Goal: Task Accomplishment & Management: Manage account settings

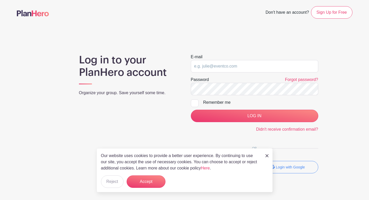
click at [221, 59] on div "E-mail" at bounding box center [254, 63] width 127 height 19
click at [221, 64] on input "email" at bounding box center [254, 66] width 127 height 12
click at [206, 65] on input "email" at bounding box center [254, 66] width 127 height 12
type input "vpofadmin@saratogahockey.org"
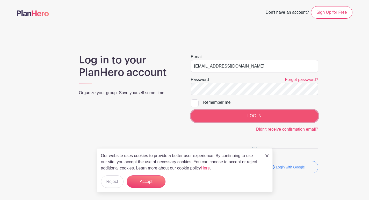
click at [231, 117] on input "LOG IN" at bounding box center [254, 116] width 127 height 12
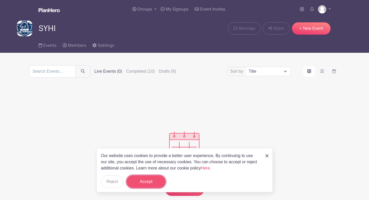
click at [137, 182] on button "Accept" at bounding box center [146, 182] width 39 height 12
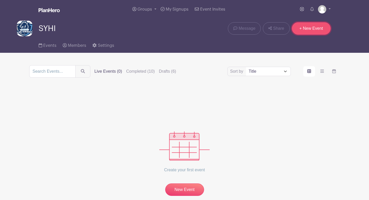
click at [310, 31] on link "+ New Event" at bounding box center [311, 28] width 39 height 12
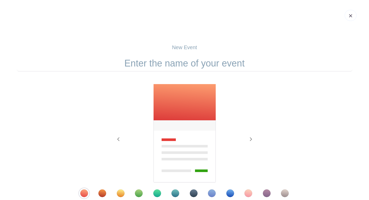
click at [354, 17] on link at bounding box center [351, 15] width 12 height 11
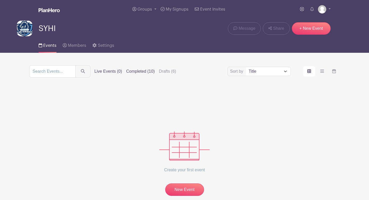
click at [127, 73] on label "Completed (10)" at bounding box center [140, 71] width 28 height 6
click at [0, 0] on input "Completed (10)" at bounding box center [0, 0] width 0 height 0
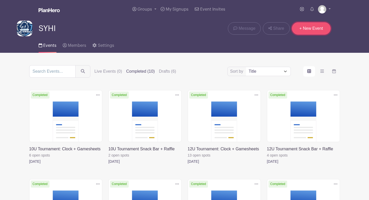
click at [307, 30] on link "+ New Event" at bounding box center [311, 28] width 39 height 12
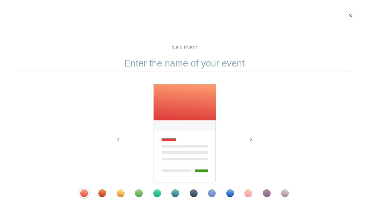
click at [211, 194] on div "Template 8" at bounding box center [212, 194] width 8 height 8
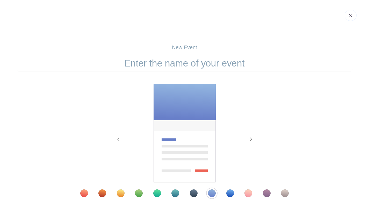
click at [226, 190] on div at bounding box center [184, 194] width 235 height 8
click at [229, 192] on div "Template 9" at bounding box center [230, 194] width 8 height 8
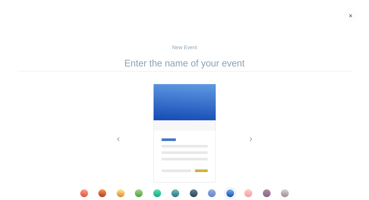
click at [220, 63] on input "text" at bounding box center [185, 63] width 336 height 16
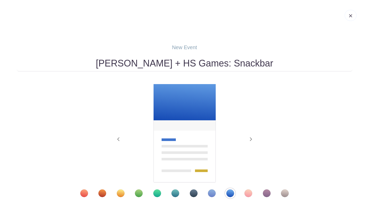
type input "[PERSON_NAME] + HS Games: Snackbar"
click at [246, 87] on div at bounding box center [184, 133] width 145 height 99
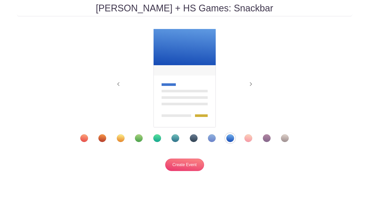
scroll to position [71, 0]
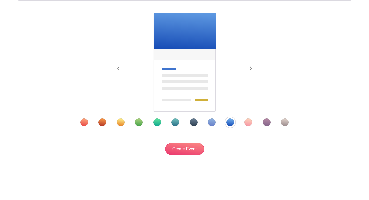
click at [185, 138] on div "Create Event" at bounding box center [185, 143] width 336 height 25
click at [184, 147] on input "Create Event" at bounding box center [184, 149] width 39 height 12
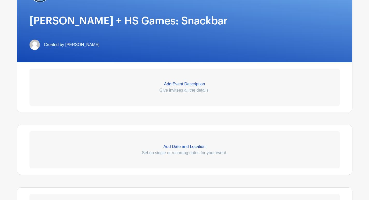
scroll to position [110, 0]
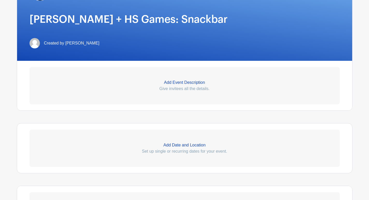
click at [199, 81] on p "Add Event Description" at bounding box center [185, 83] width 310 height 6
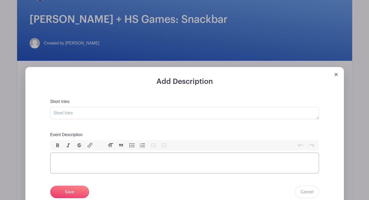
click at [148, 167] on trix-editor "Event Description" at bounding box center [184, 163] width 269 height 21
type trix-editor "<div>H</div>"
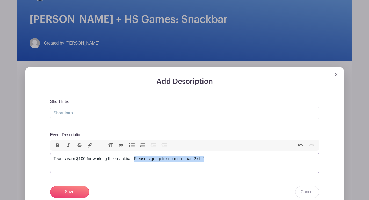
drag, startPoint x: 134, startPoint y: 159, endPoint x: 206, endPoint y: 163, distance: 71.9
click at [206, 163] on trix-editor "Teams earn $100 for working the snackbar. Please sign up for no more than 2 shif" at bounding box center [184, 163] width 269 height 21
click at [54, 158] on div "Teams earn $100 for working the snackbar." at bounding box center [185, 159] width 262 height 6
click at [114, 158] on div "SYHI Teams earn $100 for working the snackbar." at bounding box center [185, 159] width 262 height 6
click at [149, 161] on div "SYHI Teams earn $100 for working the snackbar." at bounding box center [185, 159] width 262 height 6
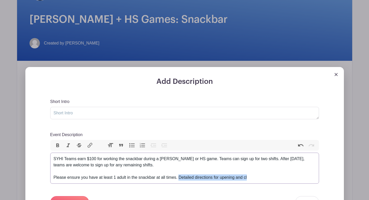
drag, startPoint x: 250, startPoint y: 178, endPoint x: 179, endPoint y: 178, distance: 71.5
click at [179, 178] on div "SYHI Teams earn $100 for working the snackbar during a [PERSON_NAME] or HS game…" at bounding box center [185, 168] width 262 height 25
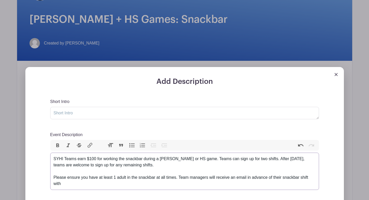
drag, startPoint x: 179, startPoint y: 177, endPoint x: 181, endPoint y: 182, distance: 4.4
click at [181, 182] on div "SYHI Teams earn $100 for working the snackbar during a [PERSON_NAME] or HS game…" at bounding box center [185, 171] width 262 height 31
click at [182, 183] on div "SYHI Teams earn $100 for working the snackbar during a [PERSON_NAME] or HS game…" at bounding box center [185, 171] width 262 height 31
drag, startPoint x: 108, startPoint y: 186, endPoint x: 81, endPoint y: 185, distance: 26.9
click at [81, 185] on div "SYHI Teams earn $100 for working the snackbar during a [PERSON_NAME] or HS game…" at bounding box center [185, 171] width 262 height 31
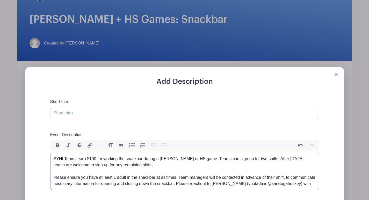
click at [312, 183] on div "SYHI Teams earn $100 for working the snackbar during a [PERSON_NAME] or HS game…" at bounding box center [185, 171] width 262 height 31
click at [138, 192] on div "SYHI Teams earn $100 for working the snackbar during a [PERSON_NAME] or HS game…" at bounding box center [185, 174] width 262 height 37
type trix-editor "<div>SYHI Teams earn $100 for working the snackbar during a [PERSON_NAME] or HS…"
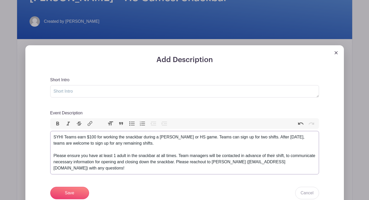
scroll to position [136, 0]
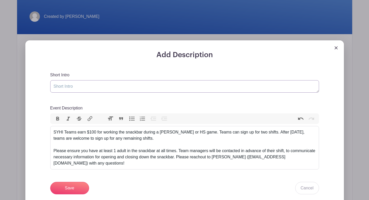
click at [81, 87] on textarea "Short Intro" at bounding box center [184, 86] width 269 height 12
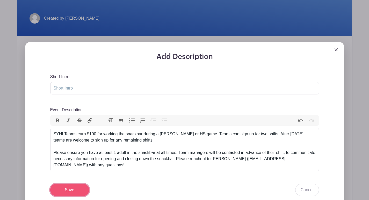
click at [72, 194] on input "Save" at bounding box center [69, 190] width 39 height 12
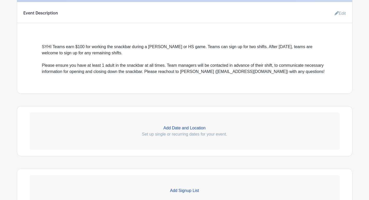
scroll to position [212, 0]
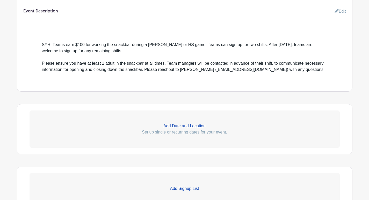
click at [184, 126] on p "Add Date and Location" at bounding box center [185, 126] width 310 height 6
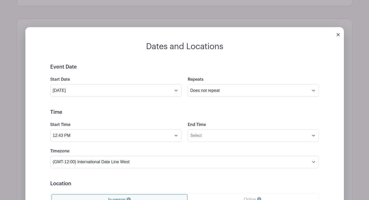
scroll to position [298, 0]
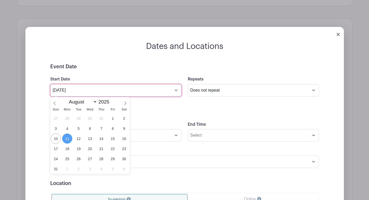
click at [68, 89] on input "[DATE]" at bounding box center [115, 90] width 131 height 12
click at [127, 103] on span at bounding box center [125, 101] width 9 height 9
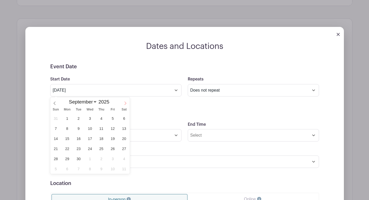
click at [127, 103] on span at bounding box center [125, 101] width 9 height 9
select select "9"
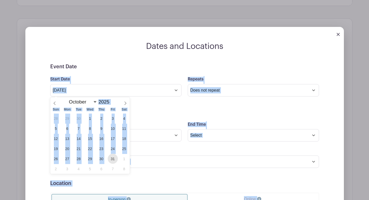
drag, startPoint x: 112, startPoint y: 158, endPoint x: 127, endPoint y: 83, distance: 76.1
click at [127, 83] on body "Loading... Event created successfully Groups All Groups [GEOGRAPHIC_DATA] My Si…" at bounding box center [184, 57] width 369 height 711
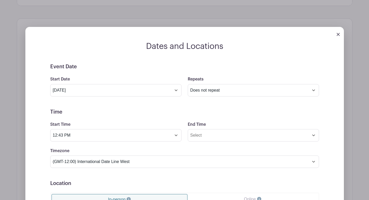
click at [128, 72] on form "Event Date Start Date [DATE] Repeats Does not repeat Daily Weekly Monthly on da…" at bounding box center [184, 180] width 269 height 233
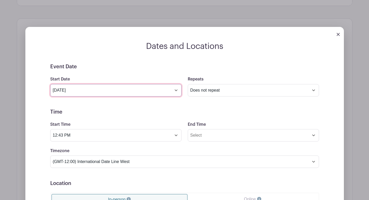
click at [124, 93] on input "[DATE]" at bounding box center [115, 90] width 131 height 12
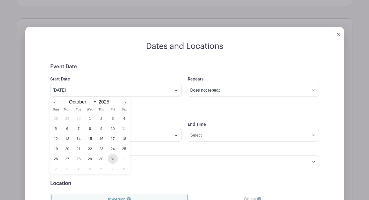
click at [111, 158] on span "31" at bounding box center [113, 159] width 10 height 10
type input "[DATE]"
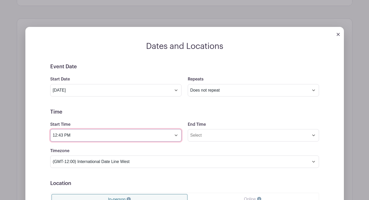
click at [165, 136] on input "12:43 PM" at bounding box center [115, 135] width 131 height 12
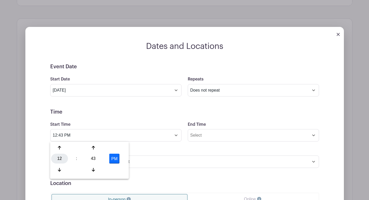
click at [67, 158] on div "12" at bounding box center [59, 159] width 17 height 10
click at [98, 160] on div "06" at bounding box center [98, 159] width 17 height 10
click at [96, 159] on div "43" at bounding box center [93, 159] width 17 height 10
click at [65, 149] on div "00" at bounding box center [59, 148] width 17 height 10
type input "6:00 PM"
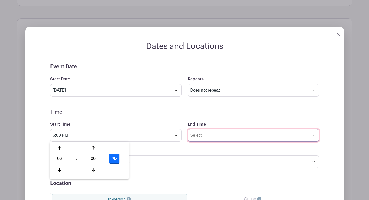
click at [205, 138] on input "End Time" at bounding box center [253, 135] width 131 height 12
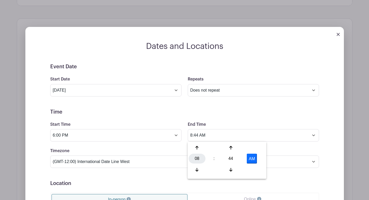
click at [198, 159] on div "08" at bounding box center [197, 159] width 17 height 10
click at [215, 169] on div "09" at bounding box center [216, 170] width 17 height 10
click at [232, 159] on div "44" at bounding box center [230, 159] width 17 height 10
click at [201, 149] on div "00" at bounding box center [197, 148] width 17 height 10
click at [245, 129] on div "End Time 9:00 AM" at bounding box center [254, 131] width 138 height 20
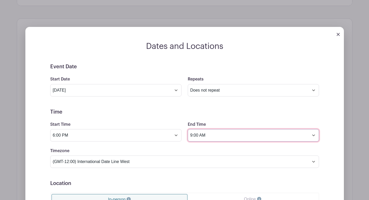
click at [213, 134] on input "9:00 AM" at bounding box center [253, 135] width 131 height 12
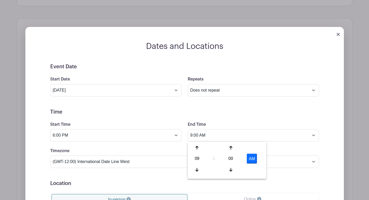
click at [253, 156] on button "AM" at bounding box center [252, 159] width 10 height 10
type input "9:00 PM"
click at [257, 130] on input "9:00 PM" at bounding box center [253, 135] width 131 height 12
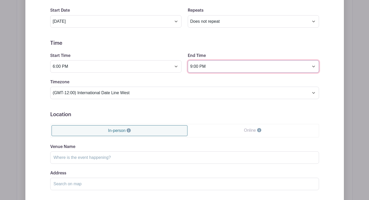
scroll to position [369, 0]
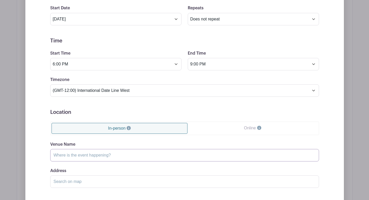
click at [131, 154] on input "Venue Name" at bounding box center [184, 155] width 269 height 12
type input "[PERSON_NAME]"
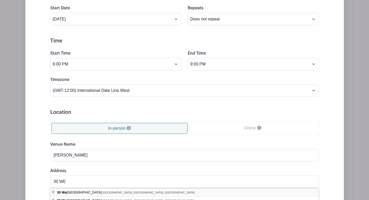
type input "[STREET_ADDRESS][PERSON_NAME]"
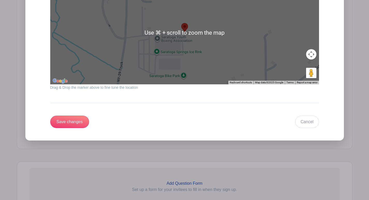
scroll to position [587, 0]
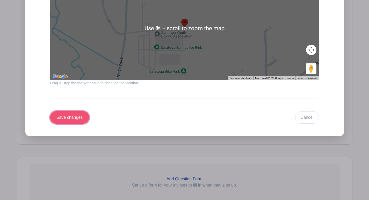
click at [64, 115] on input "Save changes" at bounding box center [69, 117] width 39 height 12
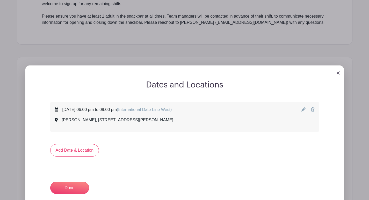
scroll to position [218, 0]
click at [66, 151] on link "Add Date & Location" at bounding box center [74, 150] width 49 height 12
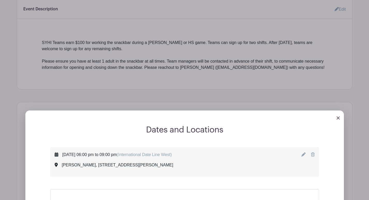
scroll to position [156, 0]
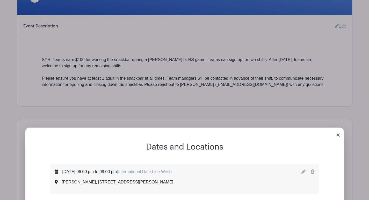
click at [336, 137] on div at bounding box center [184, 135] width 319 height 15
click at [341, 136] on div at bounding box center [184, 135] width 319 height 15
click at [337, 134] on img at bounding box center [338, 135] width 3 height 3
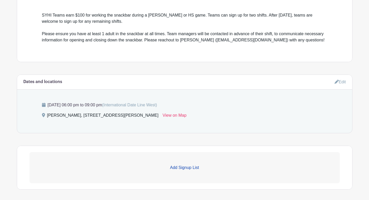
scroll to position [194, 0]
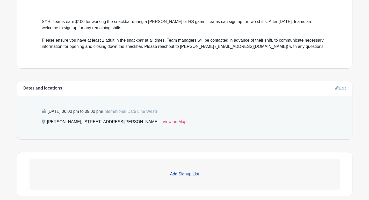
click at [186, 177] on p "Add Signup List" at bounding box center [185, 174] width 310 height 6
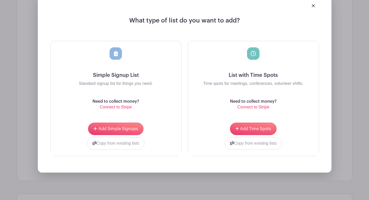
scroll to position [383, 0]
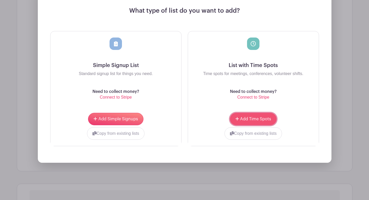
click at [256, 119] on span "Add Time Spots" at bounding box center [255, 119] width 31 height 4
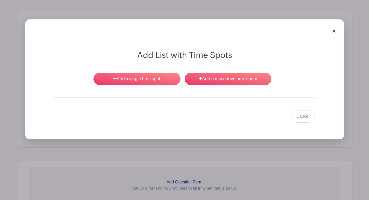
scroll to position [374, 0]
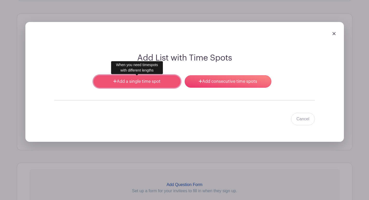
click at [138, 79] on link "Add a single time spot" at bounding box center [136, 81] width 87 height 12
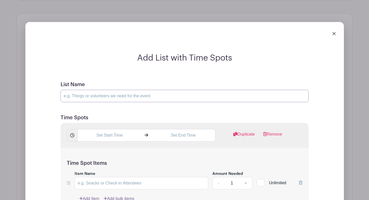
click at [133, 97] on input "List Name" at bounding box center [185, 96] width 248 height 12
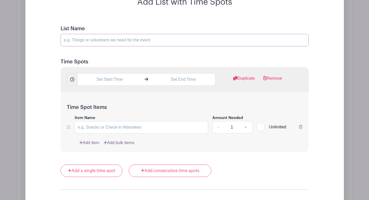
scroll to position [413, 0]
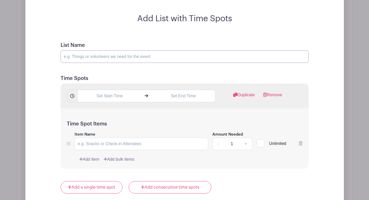
click at [139, 58] on input "List Name" at bounding box center [185, 57] width 248 height 12
type input "[PERSON_NAME] vs. [PERSON_NAME]"
click at [112, 101] on input "text" at bounding box center [109, 96] width 64 height 12
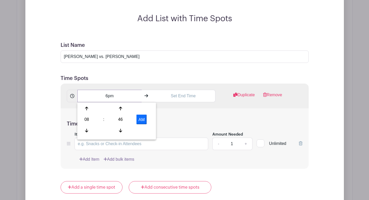
type input "6pm"
click at [163, 93] on input "text" at bounding box center [183, 96] width 64 height 12
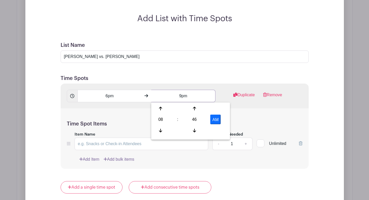
type input "9pm"
click at [187, 81] on h5 "Time Spots" at bounding box center [185, 78] width 248 height 6
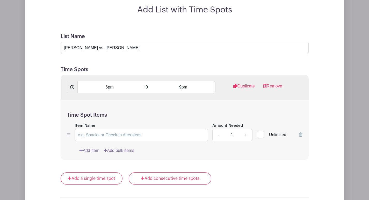
scroll to position [428, 0]
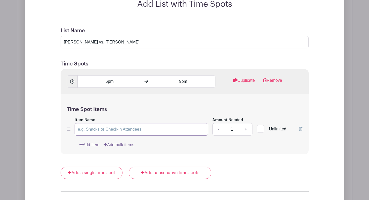
drag, startPoint x: 177, startPoint y: 129, endPoint x: 90, endPoint y: 128, distance: 87.0
click at [90, 128] on input "Item Name" at bounding box center [142, 129] width 134 height 12
type input "Snackbar"
click at [160, 147] on div "Add Item Add bulk items" at bounding box center [190, 145] width 223 height 6
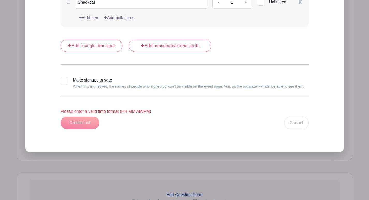
scroll to position [555, 0]
click at [91, 119] on div "Create List Cancel" at bounding box center [185, 123] width 248 height 12
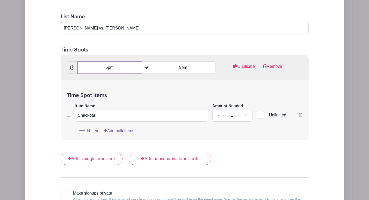
click at [111, 69] on input "6pm" at bounding box center [109, 67] width 64 height 12
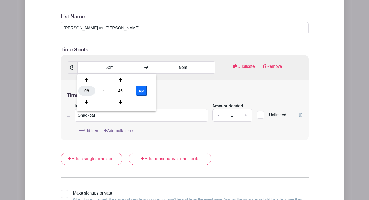
click at [86, 88] on div "08" at bounding box center [86, 91] width 17 height 10
click at [121, 90] on div "06" at bounding box center [125, 91] width 17 height 10
click at [146, 91] on button "AM" at bounding box center [141, 91] width 10 height 10
click at [116, 90] on div "46" at bounding box center [120, 91] width 17 height 10
click at [89, 81] on div "00" at bounding box center [86, 80] width 17 height 10
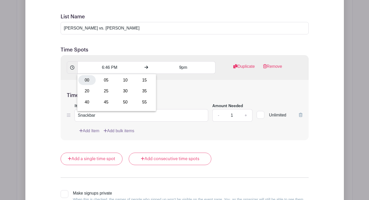
type input "6:00 PM"
click at [189, 68] on input "9pm" at bounding box center [183, 67] width 64 height 12
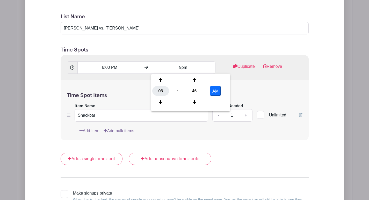
click at [164, 89] on div "08" at bounding box center [160, 91] width 17 height 10
click at [182, 99] on div "09" at bounding box center [179, 102] width 17 height 10
click at [196, 90] on div "46" at bounding box center [194, 91] width 17 height 10
click at [163, 83] on div "00" at bounding box center [160, 80] width 17 height 10
click at [217, 89] on button "AM" at bounding box center [215, 91] width 10 height 10
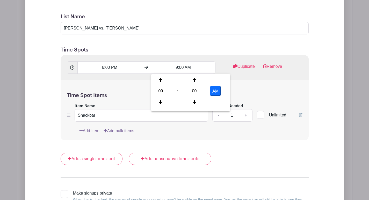
type input "9:00 PM"
click at [257, 102] on div "Time Spot Items Item Name Snackbar Amount Needed - 1 + Unlimited Add Item Add b…" at bounding box center [185, 110] width 248 height 60
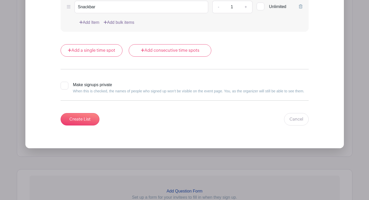
scroll to position [595, 0]
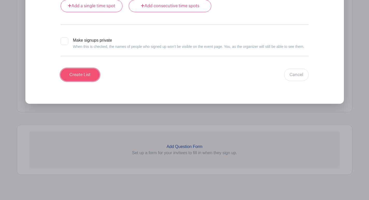
click at [77, 76] on input "Create List" at bounding box center [80, 75] width 39 height 12
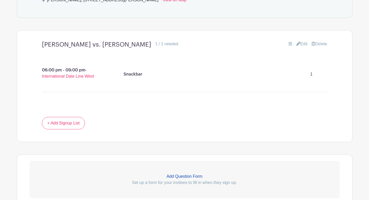
scroll to position [312, 0]
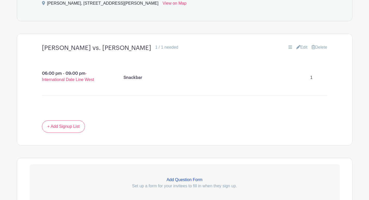
click at [301, 46] on link "Edit" at bounding box center [301, 47] width 11 height 6
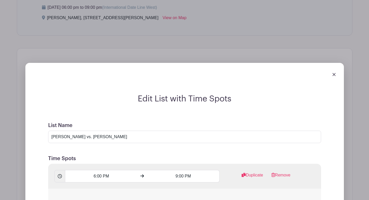
scroll to position [253, 0]
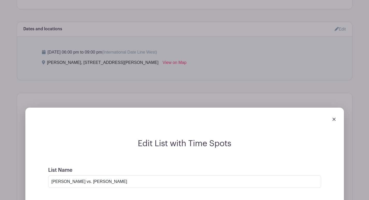
click at [334, 117] on link at bounding box center [334, 119] width 3 height 4
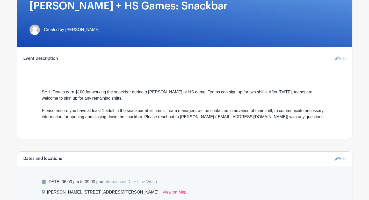
scroll to position [273, 0]
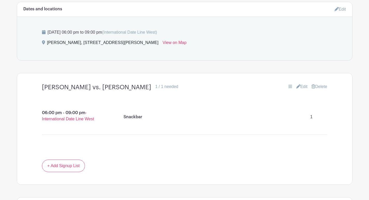
click at [201, 41] on div "[PERSON_NAME], [STREET_ADDRESS][PERSON_NAME] View on Map" at bounding box center [184, 44] width 285 height 8
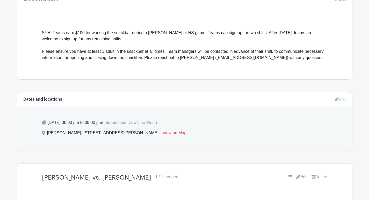
scroll to position [193, 0]
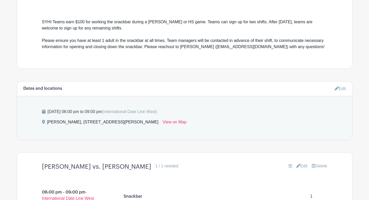
click at [343, 90] on link "Edit" at bounding box center [340, 88] width 11 height 9
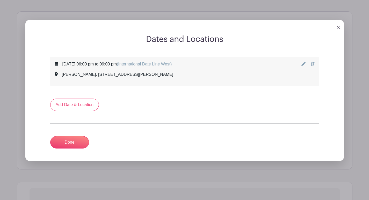
scroll to position [303, 0]
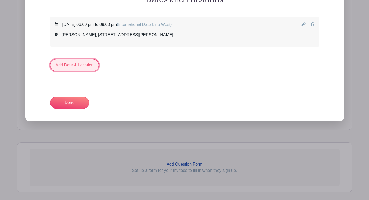
click at [94, 68] on link "Add Date & Location" at bounding box center [74, 65] width 49 height 12
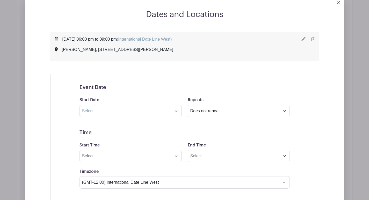
scroll to position [288, 0]
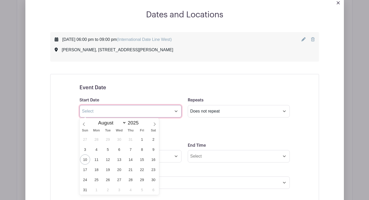
click at [120, 112] on input "text" at bounding box center [131, 111] width 102 height 12
click at [155, 125] on icon at bounding box center [155, 125] width 4 height 4
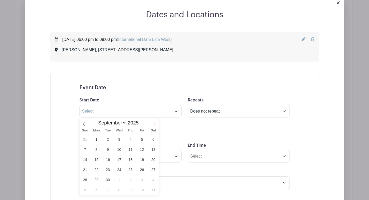
click at [154, 124] on icon at bounding box center [155, 125] width 4 height 4
select select "10"
click at [141, 169] on span "21" at bounding box center [142, 170] width 10 height 10
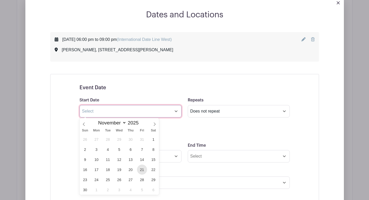
type input "[DATE]"
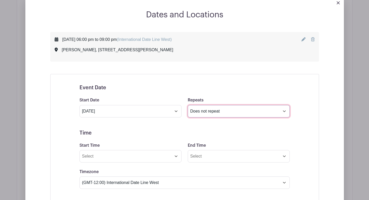
click at [205, 110] on select "Does not repeat Daily Weekly Monthly on day 21 Monthly on the third [DATE] Othe…" at bounding box center [239, 111] width 102 height 12
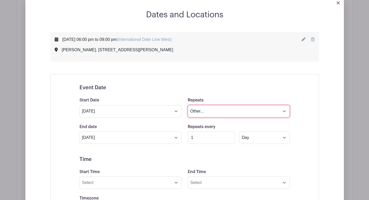
scroll to position [289, 0]
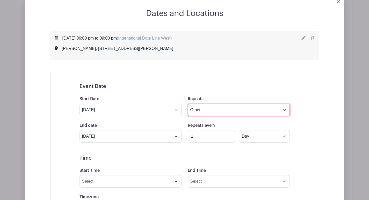
click at [256, 108] on select "Does not repeat Daily Weekly Monthly on day 21 Monthly on the third [DATE] Othe…" at bounding box center [239, 110] width 102 height 12
select select "once"
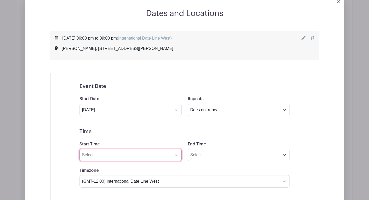
click at [145, 154] on input "Start Time" at bounding box center [131, 155] width 102 height 12
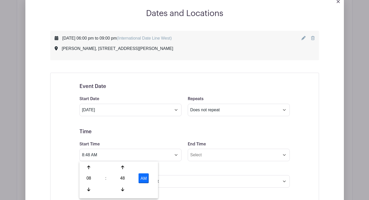
click at [88, 173] on div "08 : 48 AM" at bounding box center [119, 179] width 77 height 33
click at [89, 178] on div "08" at bounding box center [89, 179] width 17 height 10
click at [126, 177] on div "06" at bounding box center [127, 179] width 17 height 10
click at [124, 178] on div "48" at bounding box center [122, 179] width 17 height 10
click at [90, 171] on div "00" at bounding box center [89, 168] width 17 height 10
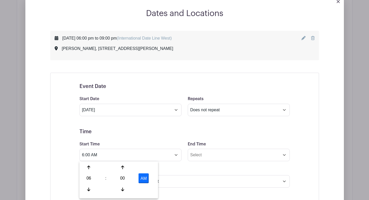
click at [142, 179] on button "AM" at bounding box center [144, 179] width 10 height 10
type input "6:00 PM"
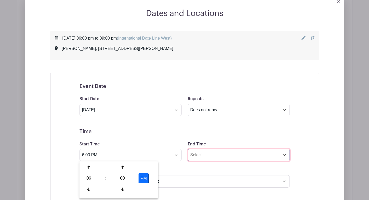
click at [198, 155] on input "End Time" at bounding box center [239, 155] width 102 height 12
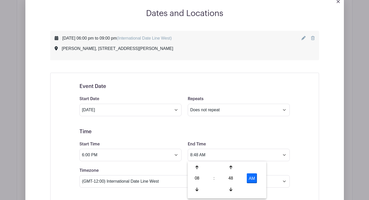
click at [199, 173] on div "08 : 48 AM" at bounding box center [227, 179] width 77 height 33
click at [199, 178] on div "08" at bounding box center [197, 179] width 17 height 10
click at [215, 186] on div "09" at bounding box center [216, 190] width 17 height 10
click at [235, 180] on div "48" at bounding box center [230, 179] width 17 height 10
click at [200, 166] on div "00" at bounding box center [197, 168] width 17 height 10
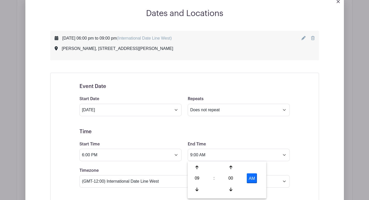
click at [253, 179] on button "AM" at bounding box center [252, 179] width 10 height 10
type input "9:00 PM"
click at [249, 133] on h5 "Time" at bounding box center [185, 132] width 210 height 6
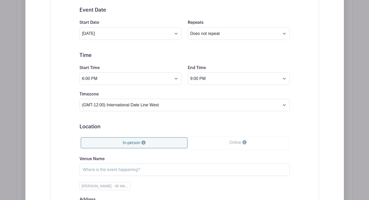
scroll to position [385, 0]
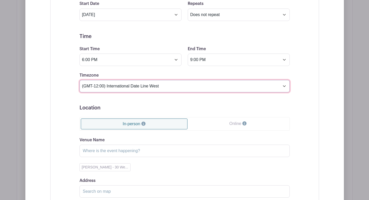
click at [221, 83] on select "(GMT-12:00) International Date Line West (GMT-11:00) [US_STATE] (GMT-11:00) [GE…" at bounding box center [185, 86] width 210 height 12
select select "Eastern Time ([GEOGRAPHIC_DATA] & [GEOGRAPHIC_DATA])"
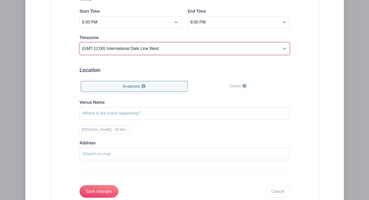
scroll to position [452, 0]
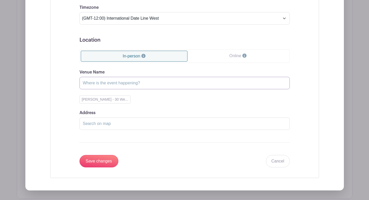
click at [150, 82] on input "Venue Name" at bounding box center [185, 83] width 210 height 12
type input "[PERSON_NAME]"
click at [103, 163] on input "Save changes" at bounding box center [99, 161] width 39 height 12
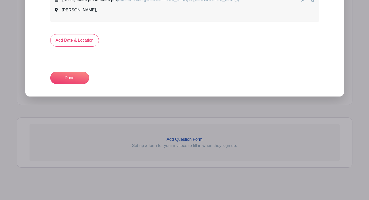
scroll to position [362, 0]
click at [86, 78] on link "Done" at bounding box center [69, 78] width 39 height 12
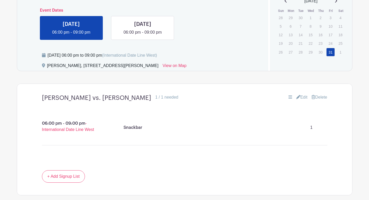
scroll to position [297, 0]
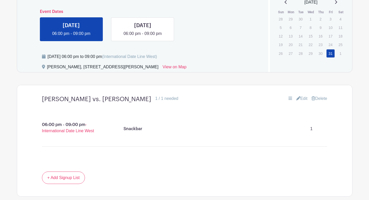
click at [298, 98] on icon at bounding box center [298, 98] width 4 height 4
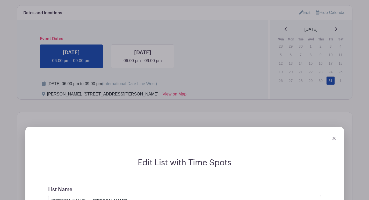
scroll to position [189, 0]
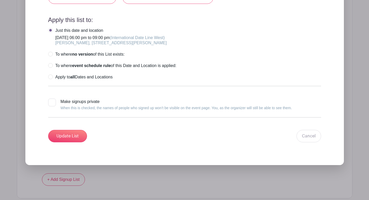
scroll to position [613, 0]
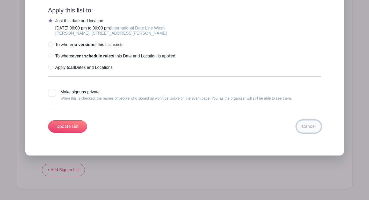
click at [312, 126] on link "Cancel" at bounding box center [309, 126] width 25 height 12
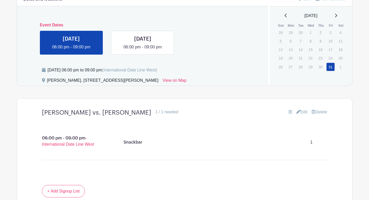
scroll to position [282, 0]
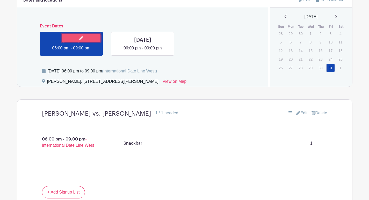
click at [93, 36] on link at bounding box center [81, 38] width 39 height 8
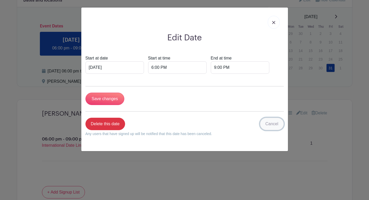
click at [271, 124] on link "Cancel" at bounding box center [272, 124] width 24 height 12
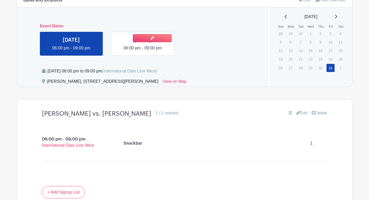
click at [143, 51] on link at bounding box center [143, 51] width 0 height 0
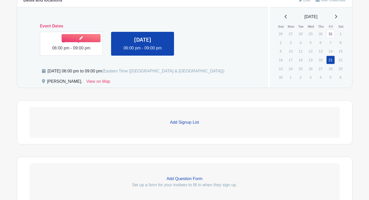
click at [71, 51] on link at bounding box center [71, 51] width 0 height 0
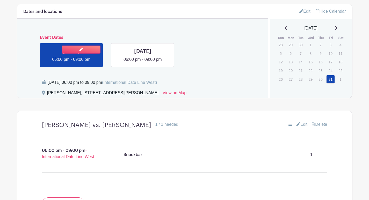
scroll to position [263, 0]
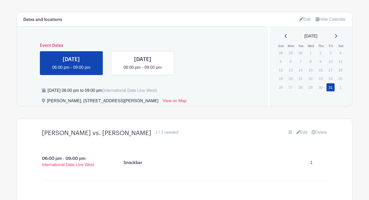
click at [299, 21] on icon at bounding box center [301, 19] width 4 height 4
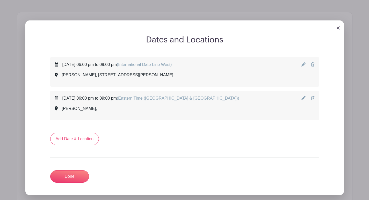
click at [305, 66] on icon at bounding box center [303, 64] width 4 height 4
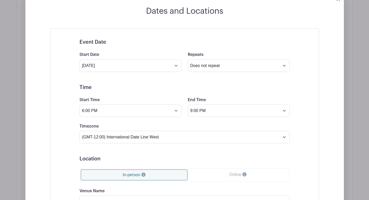
scroll to position [292, 0]
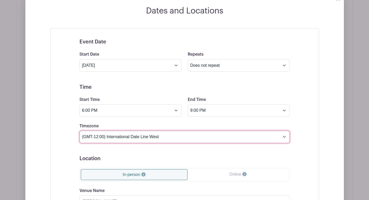
click at [190, 140] on select "(GMT-12:00) International Date Line West (GMT-11:00) [US_STATE] (GMT-11:00) [GE…" at bounding box center [185, 137] width 210 height 12
select select "Eastern Time ([GEOGRAPHIC_DATA] & [GEOGRAPHIC_DATA])"
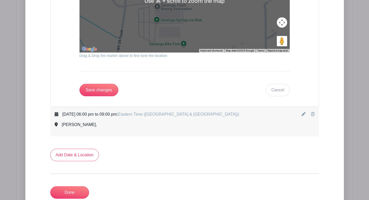
scroll to position [631, 0]
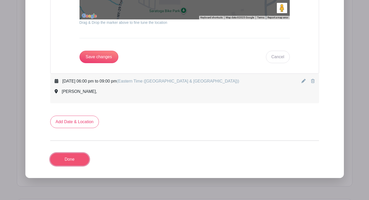
click at [78, 157] on link "Done" at bounding box center [69, 159] width 39 height 12
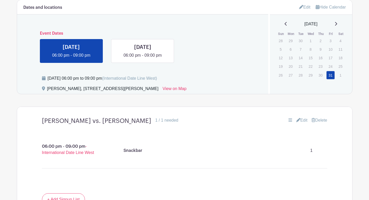
scroll to position [254, 0]
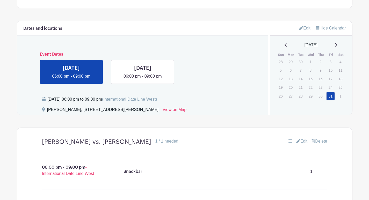
click at [299, 27] on icon at bounding box center [301, 28] width 4 height 4
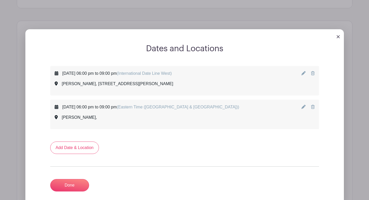
click at [305, 74] on icon at bounding box center [303, 73] width 4 height 4
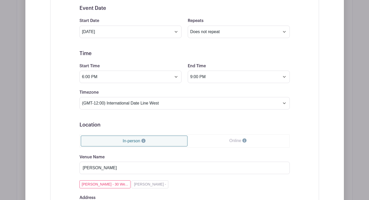
scroll to position [360, 0]
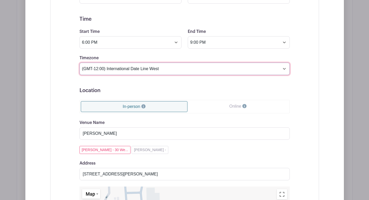
click at [170, 70] on select "(GMT-12:00) International Date Line West (GMT-11:00) [US_STATE] (GMT-11:00) [GE…" at bounding box center [185, 69] width 210 height 12
select select "Eastern Time ([GEOGRAPHIC_DATA] & [GEOGRAPHIC_DATA])"
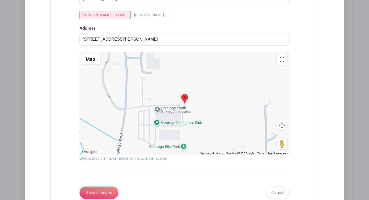
scroll to position [601, 0]
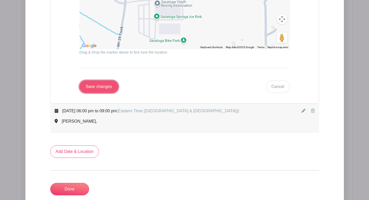
click at [104, 83] on input "Save changes" at bounding box center [99, 87] width 39 height 12
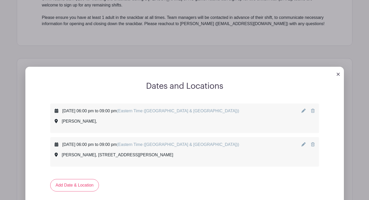
scroll to position [362, 0]
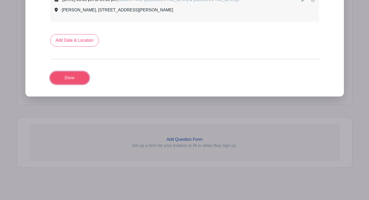
click at [80, 83] on link "Done" at bounding box center [69, 78] width 39 height 12
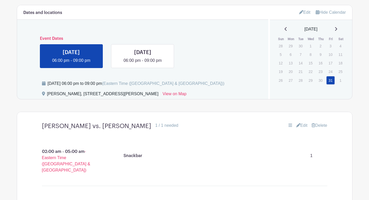
scroll to position [271, 0]
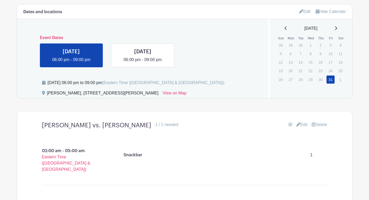
click at [304, 11] on link "Edit" at bounding box center [304, 11] width 11 height 9
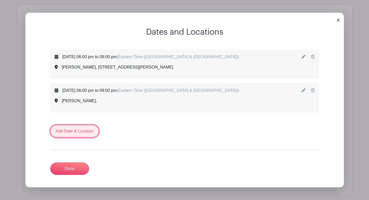
click at [90, 129] on link "Add Date & Location" at bounding box center [74, 131] width 49 height 12
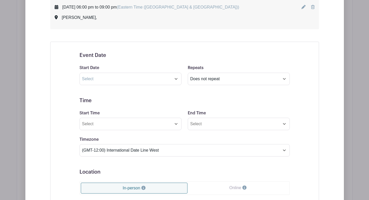
scroll to position [357, 0]
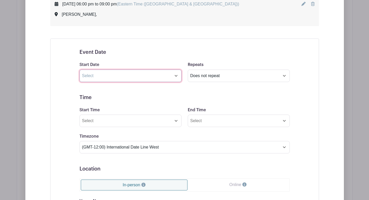
click at [103, 75] on input "text" at bounding box center [131, 76] width 102 height 12
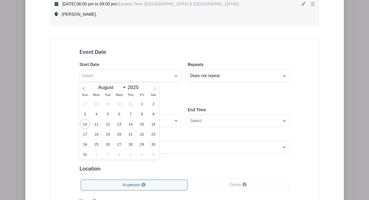
click at [155, 89] on icon at bounding box center [155, 88] width 2 height 3
click at [155, 90] on icon at bounding box center [155, 88] width 2 height 3
select select "10"
click at [153, 133] on span "22" at bounding box center [153, 134] width 10 height 10
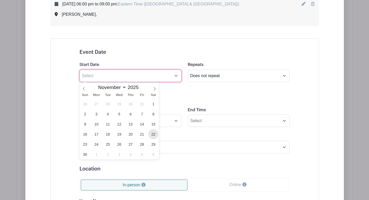
type input "[DATE]"
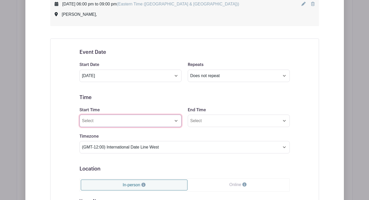
click at [160, 124] on input "Start Time" at bounding box center [131, 121] width 102 height 12
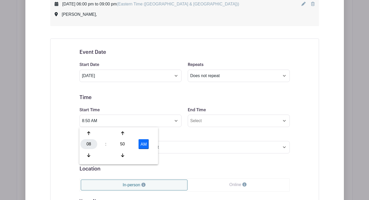
click at [90, 143] on div "08" at bounding box center [89, 144] width 17 height 10
click at [143, 136] on div "03" at bounding box center [146, 133] width 17 height 10
click at [125, 145] on div "50" at bounding box center [122, 144] width 17 height 10
click at [126, 143] on div "30" at bounding box center [127, 144] width 17 height 10
click at [147, 144] on button "AM" at bounding box center [144, 144] width 10 height 10
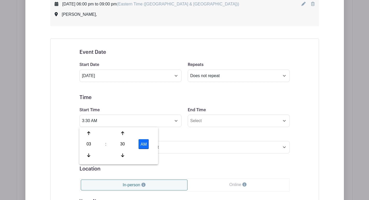
type input "3:30 PM"
click at [193, 124] on input "End Time" at bounding box center [239, 121] width 102 height 12
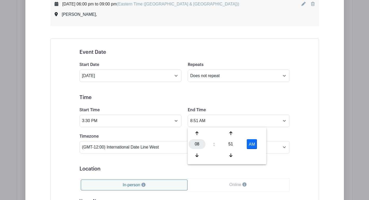
click at [194, 144] on div "08" at bounding box center [197, 144] width 17 height 10
click at [232, 143] on div "06" at bounding box center [235, 144] width 17 height 10
click at [231, 147] on div "51" at bounding box center [230, 144] width 17 height 10
click at [231, 146] on div "30" at bounding box center [235, 144] width 17 height 10
click at [224, 122] on input "6:30 AM" at bounding box center [239, 121] width 102 height 12
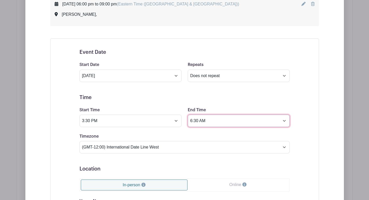
click at [205, 121] on input "6:30 AM" at bounding box center [239, 121] width 102 height 12
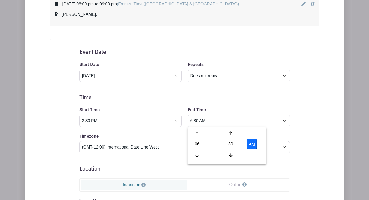
click at [248, 146] on button "AM" at bounding box center [252, 144] width 10 height 10
type input "6:30 PM"
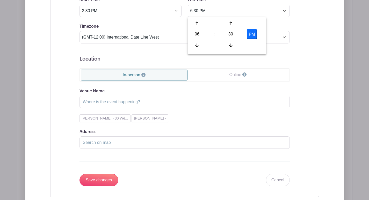
scroll to position [467, 0]
click at [109, 119] on button "[PERSON_NAME] - 30 We..." at bounding box center [105, 118] width 51 height 8
type input "[PERSON_NAME]"
type input "[STREET_ADDRESS][PERSON_NAME]"
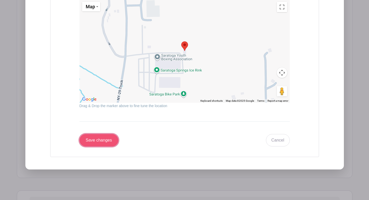
click at [105, 136] on input "Save changes" at bounding box center [99, 140] width 39 height 12
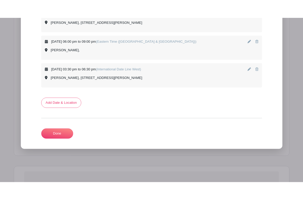
scroll to position [294, 0]
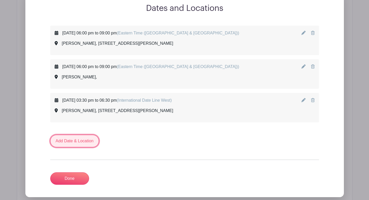
click at [83, 142] on link "Add Date & Location" at bounding box center [74, 141] width 49 height 12
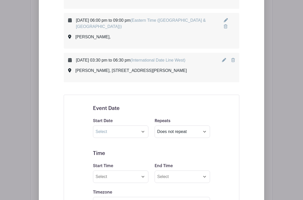
scroll to position [376, 0]
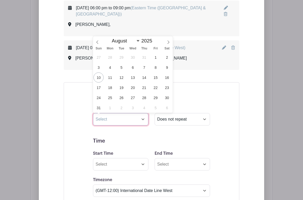
click at [125, 121] on input "text" at bounding box center [120, 119] width 55 height 12
click at [130, 41] on select "January February March April May June July August September October November De…" at bounding box center [124, 41] width 31 height 6
select select "10"
click at [168, 99] on span "29" at bounding box center [167, 98] width 10 height 10
type input "[DATE]"
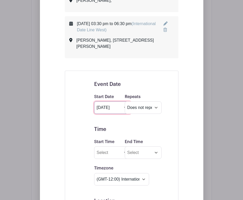
scroll to position [443, 0]
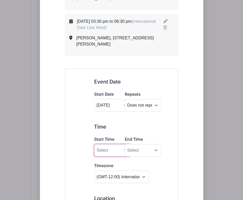
click at [102, 144] on input "Start Time" at bounding box center [112, 150] width 37 height 12
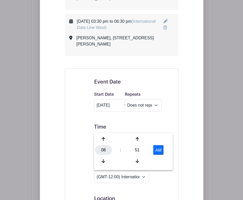
click at [104, 153] on div "08" at bounding box center [103, 150] width 17 height 10
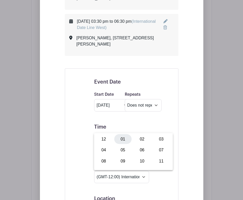
click at [121, 139] on div "01" at bounding box center [122, 139] width 17 height 10
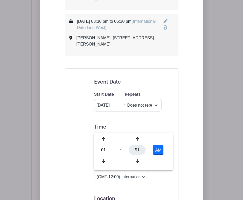
click at [136, 147] on div "51" at bounding box center [137, 150] width 17 height 10
click at [142, 150] on div "30" at bounding box center [141, 150] width 17 height 10
click at [156, 148] on button "AM" at bounding box center [158, 150] width 10 height 10
type input "1:30 PM"
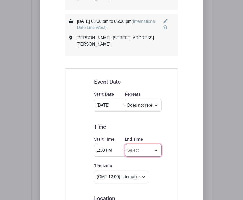
click at [142, 144] on input "End Time" at bounding box center [143, 150] width 37 height 12
type input "8:52 AM"
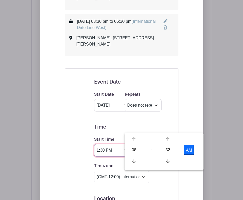
click at [101, 144] on input "1:30 PM" at bounding box center [112, 150] width 37 height 12
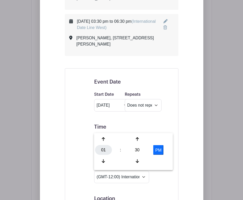
click at [103, 151] on div "01" at bounding box center [103, 150] width 17 height 10
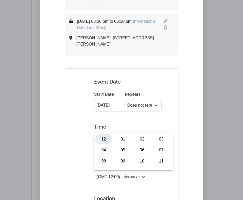
click at [105, 139] on div "12" at bounding box center [103, 139] width 17 height 10
click at [161, 150] on button "PM" at bounding box center [158, 150] width 10 height 10
click at [155, 148] on button "AM" at bounding box center [158, 150] width 10 height 10
type input "12:30 PM"
click at [139, 144] on input "8:52 AM" at bounding box center [143, 150] width 37 height 12
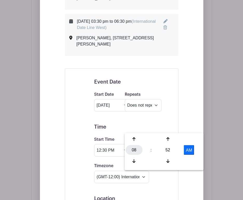
click at [130, 151] on div "08" at bounding box center [134, 150] width 17 height 10
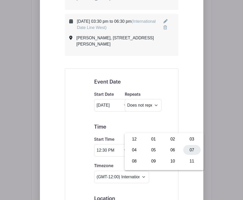
click at [193, 148] on div "07" at bounding box center [191, 150] width 17 height 10
click at [168, 148] on div "52" at bounding box center [167, 150] width 17 height 10
click at [173, 150] on div "30" at bounding box center [172, 150] width 17 height 10
click at [190, 152] on button "AM" at bounding box center [189, 150] width 10 height 10
type input "7:30 PM"
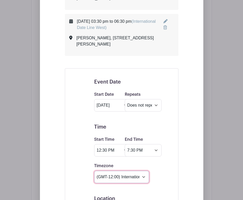
click at [135, 171] on select "(GMT-12:00) International Date Line West (GMT-11:00) [US_STATE] (GMT-11:00) [GE…" at bounding box center [121, 177] width 55 height 12
select select "Eastern Time ([GEOGRAPHIC_DATA] & [GEOGRAPHIC_DATA])"
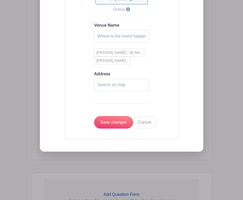
scroll to position [662, 0]
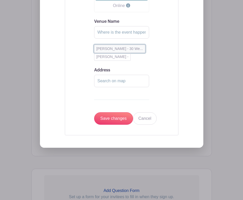
click at [122, 45] on button "[PERSON_NAME] - 30 We..." at bounding box center [119, 49] width 51 height 8
type input "[PERSON_NAME]"
type input "[STREET_ADDRESS][PERSON_NAME]"
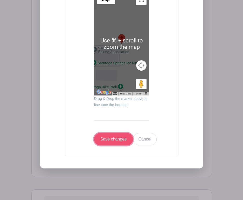
click at [110, 133] on input "Save changes" at bounding box center [113, 139] width 39 height 12
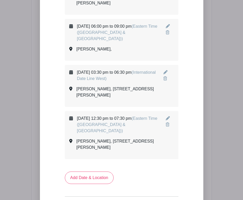
scroll to position [390, 0]
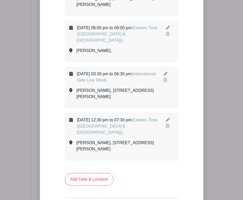
click at [167, 72] on icon at bounding box center [165, 74] width 4 height 4
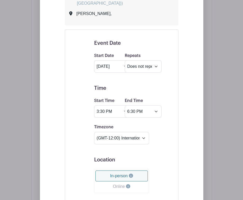
scroll to position [442, 0]
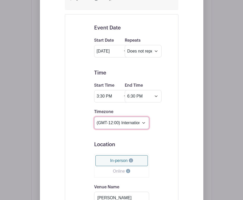
click at [122, 117] on select "(GMT-12:00) International Date Line West (GMT-11:00) [US_STATE] (GMT-11:00) [GE…" at bounding box center [121, 123] width 55 height 12
select select "Eastern Time ([GEOGRAPHIC_DATA] & [GEOGRAPHIC_DATA])"
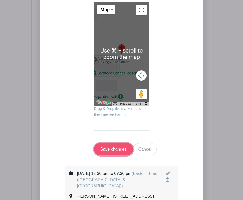
click at [119, 143] on input "Save changes" at bounding box center [113, 149] width 39 height 12
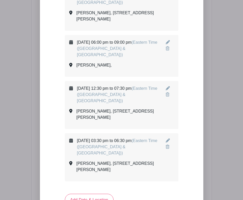
scroll to position [373, 0]
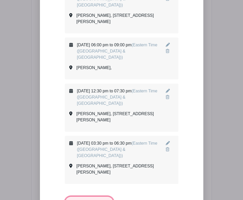
click at [93, 197] on link "Add Date & Location" at bounding box center [89, 203] width 49 height 12
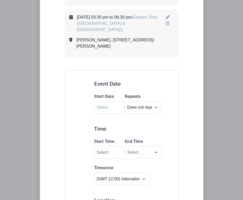
scroll to position [503, 0]
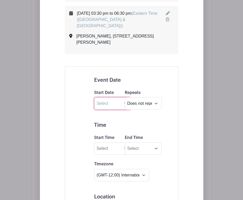
click at [105, 97] on input "text" at bounding box center [112, 103] width 37 height 12
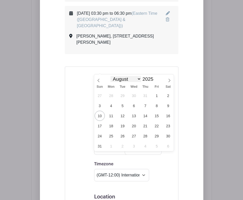
click at [137, 80] on select "January February March April May June July August September October November De…" at bounding box center [125, 79] width 31 height 6
select select "10"
click at [100, 147] on span "30" at bounding box center [100, 146] width 10 height 10
type input "[DATE]"
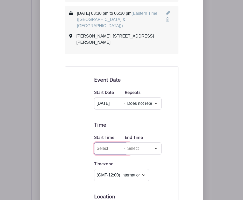
click at [112, 142] on input "Start Time" at bounding box center [112, 148] width 37 height 12
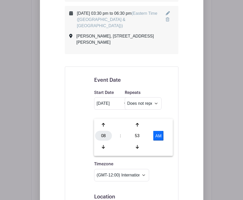
click at [103, 135] on div "08" at bounding box center [103, 136] width 17 height 10
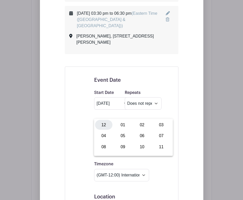
click at [105, 125] on div "12" at bounding box center [103, 125] width 17 height 10
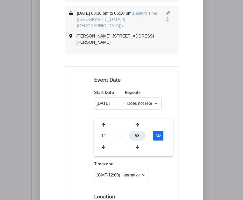
click at [138, 134] on div "53" at bounding box center [137, 136] width 17 height 10
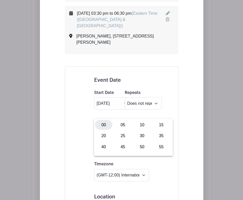
click at [105, 125] on div "00" at bounding box center [103, 125] width 17 height 10
click at [160, 138] on button "AM" at bounding box center [158, 136] width 10 height 10
type input "12:00 PM"
click at [141, 142] on input "End Time" at bounding box center [143, 148] width 37 height 12
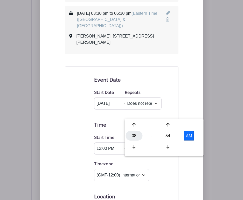
click at [131, 137] on div "08" at bounding box center [134, 136] width 17 height 10
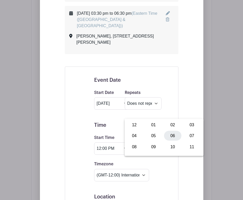
click at [170, 138] on div "06" at bounding box center [172, 136] width 17 height 10
click at [168, 136] on div "54" at bounding box center [167, 136] width 17 height 10
click at [135, 125] on div "00" at bounding box center [134, 125] width 17 height 10
click at [188, 136] on button "AM" at bounding box center [189, 136] width 10 height 10
type input "6:00 PM"
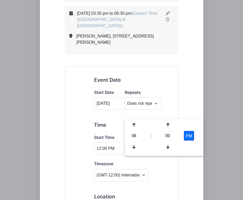
click at [179, 112] on div "[DATE] 06:00 pm to 09:00 pm (Eastern Time ([GEOGRAPHIC_DATA] & [GEOGRAPHIC_DATA…" at bounding box center [121, 104] width 138 height 498
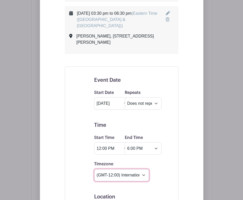
click at [125, 169] on select "(GMT-12:00) International Date Line West (GMT-11:00) [US_STATE] (GMT-11:00) [GE…" at bounding box center [121, 175] width 55 height 12
select select "Eastern Time ([GEOGRAPHIC_DATA] & [GEOGRAPHIC_DATA])"
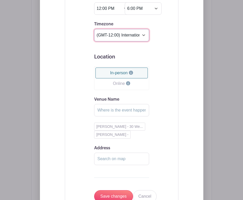
scroll to position [644, 0]
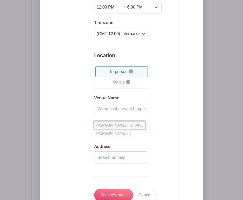
click at [127, 121] on button "[PERSON_NAME] - 30 We..." at bounding box center [119, 125] width 51 height 8
type input "[PERSON_NAME]"
type input "[STREET_ADDRESS][PERSON_NAME]"
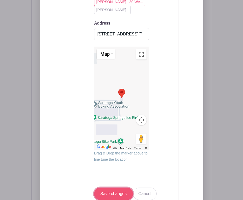
click at [105, 188] on input "Save changes" at bounding box center [113, 194] width 39 height 12
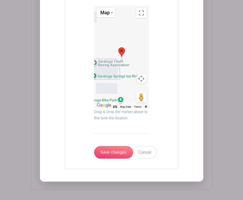
scroll to position [545, 0]
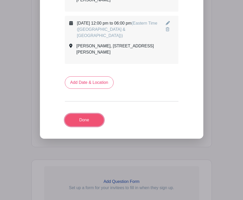
click at [89, 114] on link "Done" at bounding box center [84, 120] width 39 height 12
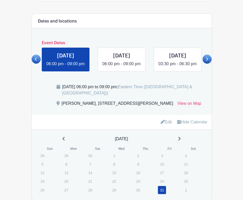
scroll to position [311, 0]
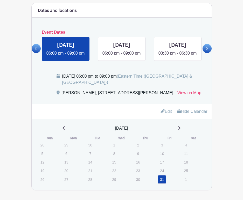
click at [207, 47] on icon at bounding box center [206, 49] width 2 height 4
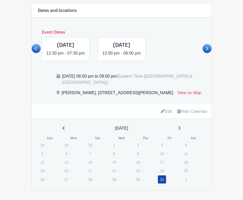
click at [207, 47] on icon at bounding box center [206, 49] width 2 height 4
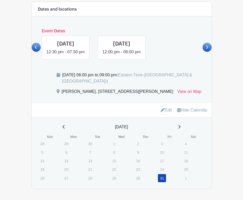
click at [166, 112] on link "Edit" at bounding box center [165, 110] width 11 height 9
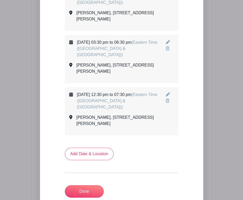
scroll to position [545, 0]
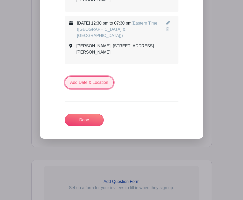
click at [94, 76] on link "Add Date & Location" at bounding box center [89, 82] width 49 height 12
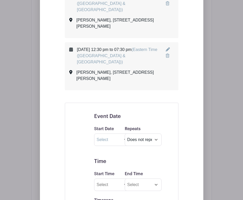
scroll to position [521, 0]
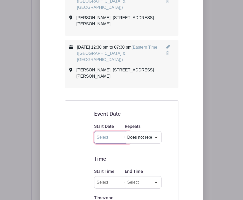
click at [112, 131] on input "text" at bounding box center [112, 137] width 37 height 12
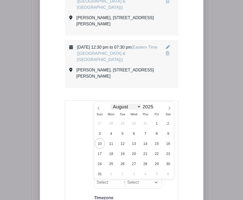
click at [125, 109] on select "January February March April May June July August September October November De…" at bounding box center [125, 107] width 31 height 6
select select "11"
click at [123, 126] on span "2" at bounding box center [122, 123] width 10 height 10
type input "[DATE]"
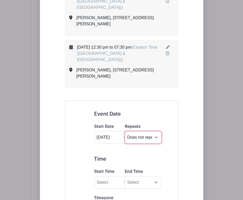
click at [143, 131] on select "Does not repeat Daily Weekly Monthly on day 2 Monthly on the first [DATE] Other…" at bounding box center [143, 137] width 37 height 12
click at [104, 176] on input "Start Time" at bounding box center [112, 182] width 37 height 12
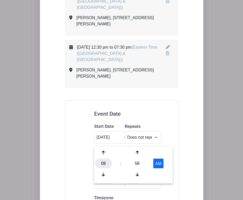
click at [103, 163] on div "08" at bounding box center [103, 164] width 17 height 10
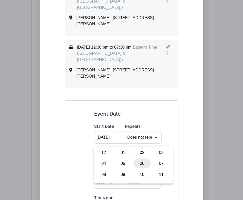
click at [143, 162] on div "06" at bounding box center [141, 164] width 17 height 10
click at [138, 163] on div "58" at bounding box center [137, 164] width 17 height 10
click at [98, 156] on div "00" at bounding box center [103, 153] width 17 height 10
click at [159, 163] on button "AM" at bounding box center [158, 164] width 10 height 10
type input "6:00 PM"
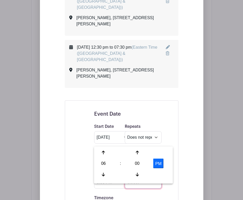
click at [139, 176] on input "End Time" at bounding box center [143, 182] width 37 height 12
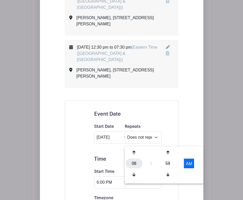
click at [136, 161] on div "08" at bounding box center [134, 164] width 17 height 10
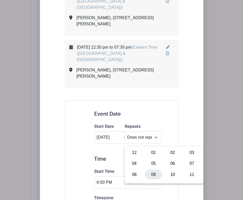
click at [154, 172] on div "09" at bounding box center [153, 175] width 17 height 10
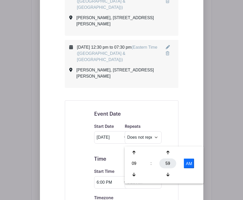
click at [168, 162] on div "59" at bounding box center [167, 164] width 17 height 10
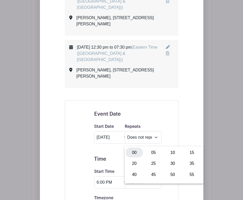
click at [133, 153] on div "00" at bounding box center [134, 153] width 17 height 10
click at [187, 161] on button "AM" at bounding box center [189, 164] width 10 height 10
type input "9:00 PM"
click at [183, 126] on div "[DATE] 06:00 pm to 09:00 pm (Eastern Time ([GEOGRAPHIC_DATA] & [GEOGRAPHIC_DATA…" at bounding box center [121, 112] width 138 height 551
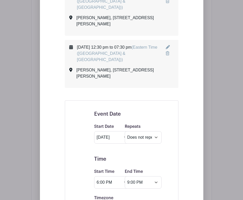
select select "Eastern Time ([GEOGRAPHIC_DATA] & [GEOGRAPHIC_DATA])"
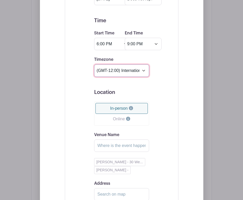
scroll to position [661, 0]
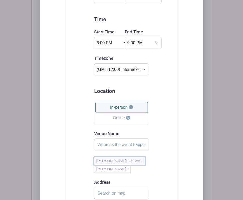
click at [102, 157] on button "[PERSON_NAME] - 30 We..." at bounding box center [119, 161] width 51 height 8
type input "[PERSON_NAME]"
type input "[STREET_ADDRESS][PERSON_NAME]"
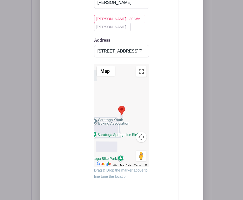
scroll to position [592, 0]
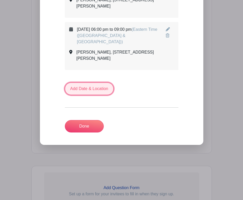
click at [90, 83] on link "Add Date & Location" at bounding box center [89, 89] width 49 height 12
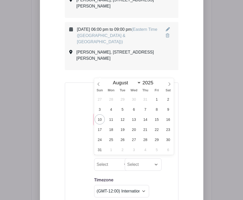
click at [107, 113] on input "text" at bounding box center [112, 119] width 37 height 12
click at [135, 84] on select "January February March April May June July August September October November De…" at bounding box center [125, 83] width 31 height 6
select select "11"
click at [156, 101] on span "5" at bounding box center [157, 99] width 10 height 10
type input "[DATE]"
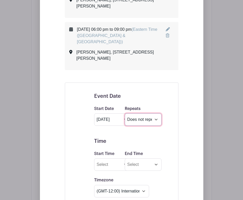
click at [140, 113] on select "Does not repeat Daily Weekly Monthly on day 5 Monthly on the first [DATE] Other…" at bounding box center [143, 119] width 37 height 12
click at [109, 159] on input "Start Time" at bounding box center [112, 165] width 37 height 12
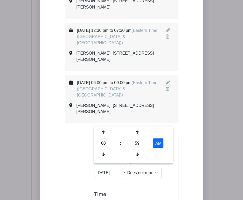
scroll to position [541, 0]
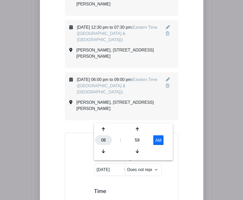
click at [105, 140] on div "08" at bounding box center [103, 140] width 17 height 10
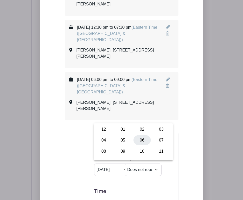
click at [142, 137] on div "06" at bounding box center [141, 140] width 17 height 10
click at [139, 139] on div "59" at bounding box center [137, 140] width 17 height 10
click at [106, 130] on div "00" at bounding box center [103, 130] width 17 height 10
click at [157, 140] on button "AM" at bounding box center [158, 140] width 10 height 10
type input "6:00 PM"
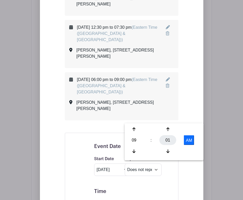
click at [166, 142] on div "01" at bounding box center [167, 140] width 17 height 10
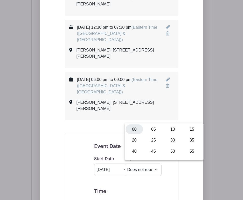
click at [133, 130] on div "00" at bounding box center [134, 130] width 17 height 10
click at [188, 140] on button "AM" at bounding box center [189, 140] width 10 height 10
type input "9:00 PM"
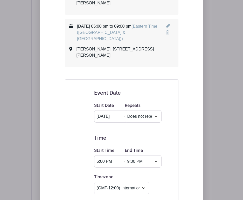
scroll to position [603, 0]
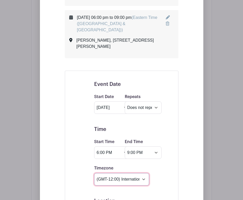
click at [136, 173] on select "(GMT-12:00) International Date Line West (GMT-11:00) [US_STATE] (GMT-11:00) [GE…" at bounding box center [121, 179] width 55 height 12
select select "Eastern Time ([GEOGRAPHIC_DATA] & [GEOGRAPHIC_DATA])"
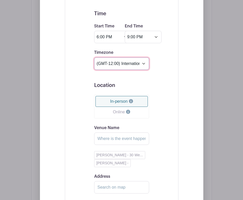
scroll to position [739, 0]
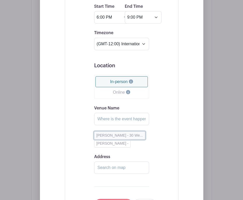
click at [122, 132] on button "[PERSON_NAME] - 30 We..." at bounding box center [119, 136] width 51 height 8
type input "[PERSON_NAME]"
type input "[STREET_ADDRESS][PERSON_NAME]"
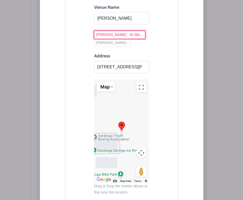
scroll to position [870, 0]
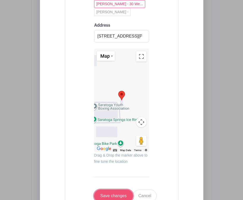
click at [107, 190] on input "Save changes" at bounding box center [113, 196] width 39 height 12
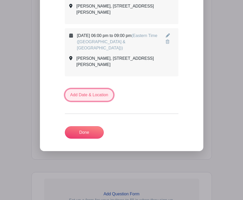
click at [89, 89] on link "Add Date & Location" at bounding box center [89, 95] width 49 height 12
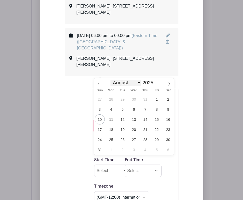
click at [114, 120] on input "text" at bounding box center [112, 126] width 37 height 12
click at [125, 83] on select "January February March April May June July August September October November De…" at bounding box center [125, 83] width 31 height 6
select select "11"
click at [167, 100] on span "6" at bounding box center [168, 99] width 10 height 10
type input "[DATE]"
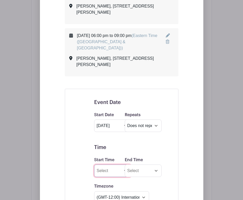
click at [107, 165] on input "Start Time" at bounding box center [112, 171] width 37 height 12
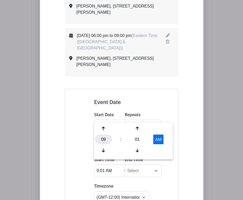
click at [104, 141] on div "09" at bounding box center [103, 140] width 17 height 10
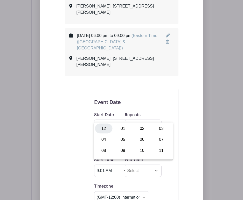
click at [99, 131] on div "12" at bounding box center [103, 129] width 17 height 10
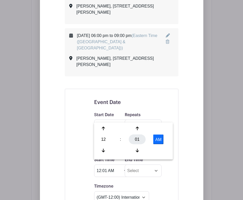
click at [140, 137] on div "01" at bounding box center [137, 140] width 17 height 10
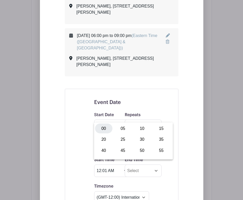
click at [98, 128] on div "00" at bounding box center [103, 129] width 17 height 10
click at [160, 139] on button "AM" at bounding box center [158, 140] width 10 height 10
type input "12:00 PM"
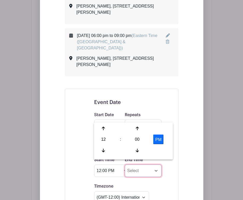
click at [146, 165] on input "End Time" at bounding box center [143, 171] width 37 height 12
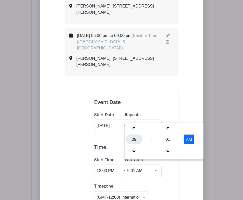
click at [134, 139] on div "09" at bounding box center [134, 140] width 17 height 10
click at [136, 138] on div "04" at bounding box center [134, 140] width 17 height 10
click at [167, 139] on div "01" at bounding box center [167, 140] width 17 height 10
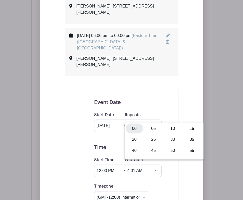
click at [135, 132] on div "00" at bounding box center [134, 129] width 17 height 10
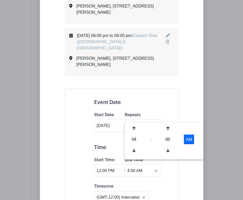
click at [191, 140] on button "AM" at bounding box center [189, 140] width 10 height 10
type input "4:00 PM"
click at [185, 108] on div "[DATE] 06:00 pm to 09:00 pm (Eastern Time ([GEOGRAPHIC_DATA] & [GEOGRAPHIC_DATA…" at bounding box center [121, 48] width 138 height 655
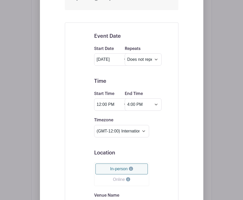
scroll to position [708, 0]
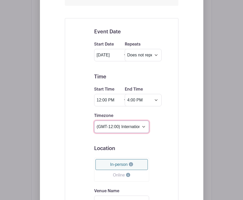
click at [112, 121] on select "(GMT-12:00) International Date Line West (GMT-11:00) [US_STATE] (GMT-11:00) [GE…" at bounding box center [121, 127] width 55 height 12
select select "Eastern Time ([GEOGRAPHIC_DATA] & [GEOGRAPHIC_DATA])"
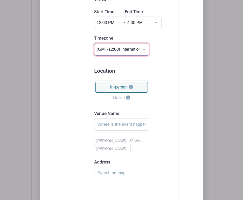
scroll to position [795, 0]
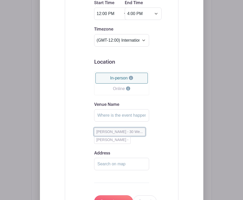
click at [118, 128] on button "[PERSON_NAME] - 30 We..." at bounding box center [119, 132] width 51 height 8
type input "[PERSON_NAME]"
type input "[STREET_ADDRESS][PERSON_NAME]"
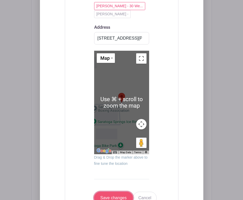
click at [113, 192] on input "Save changes" at bounding box center [113, 198] width 39 height 12
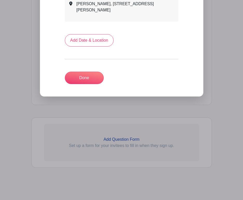
scroll to position [684, 0]
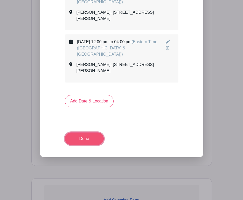
click at [91, 133] on link "Done" at bounding box center [84, 139] width 39 height 12
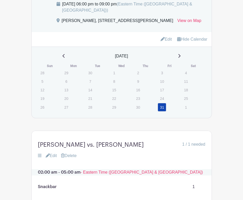
scroll to position [392, 0]
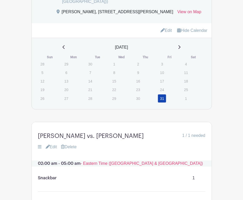
click at [168, 33] on link "Edit" at bounding box center [165, 30] width 11 height 9
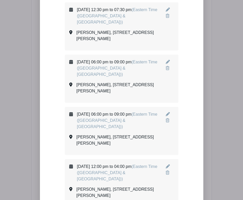
scroll to position [594, 0]
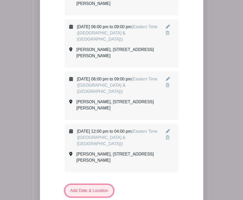
click at [79, 185] on link "Add Date & Location" at bounding box center [89, 191] width 49 height 12
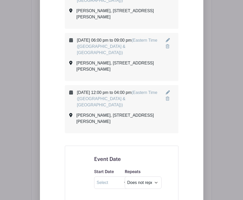
scroll to position [653, 0]
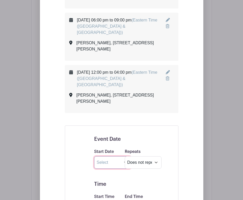
click at [112, 156] on input "text" at bounding box center [112, 162] width 37 height 12
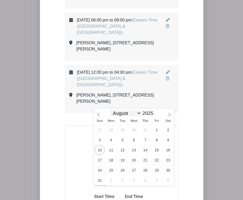
click at [131, 111] on select "January February March April May June July August September October November De…" at bounding box center [125, 113] width 31 height 6
select select "11"
click at [133, 142] on span "10" at bounding box center [134, 140] width 10 height 10
type input "[DATE]"
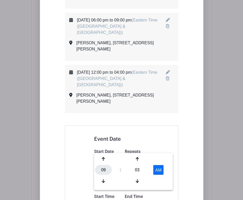
click at [102, 170] on div "09" at bounding box center [103, 170] width 17 height 10
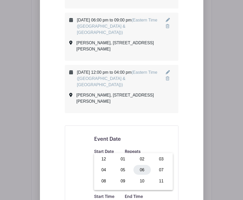
click at [145, 170] on div "06" at bounding box center [141, 170] width 17 height 10
click at [139, 168] on div "03" at bounding box center [137, 170] width 17 height 10
click at [99, 160] on div "00" at bounding box center [103, 159] width 17 height 10
click at [155, 171] on button "AM" at bounding box center [158, 170] width 10 height 10
type input "6:00 PM"
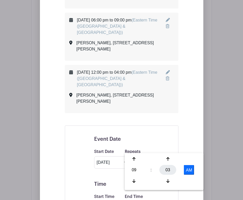
click at [167, 169] on div "03" at bounding box center [167, 170] width 17 height 10
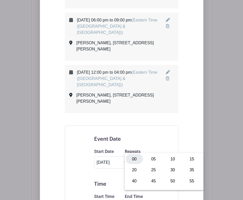
click at [133, 160] on div "00" at bounding box center [134, 159] width 17 height 10
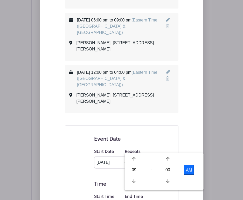
click at [189, 169] on button "AM" at bounding box center [189, 170] width 10 height 10
type input "9:00 PM"
click at [182, 153] on div "09 : 00 PM 12 01 02 03 04 05 06 07 08 09 10 11 00 05 10 15 20 25 30 35 40 45 50…" at bounding box center [164, 171] width 79 height 37
click at [179, 128] on div "[DATE] 06:00 pm to 09:00 pm (Eastern Time ([GEOGRAPHIC_DATA] & [GEOGRAPHIC_DATA…" at bounding box center [121, 59] width 138 height 708
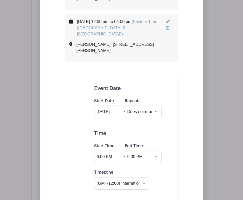
scroll to position [710, 0]
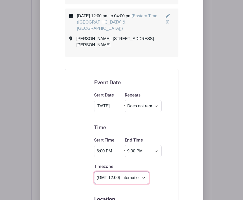
click at [118, 172] on select "(GMT-12:00) International Date Line West (GMT-11:00) [US_STATE] (GMT-11:00) [GE…" at bounding box center [121, 178] width 55 height 12
select select "Eastern Time ([GEOGRAPHIC_DATA] & [GEOGRAPHIC_DATA])"
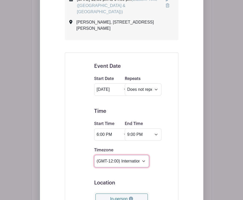
scroll to position [735, 0]
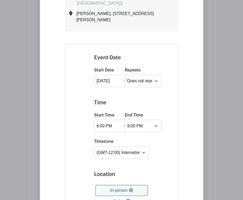
type input "[PERSON_NAME]"
type input "[STREET_ADDRESS][PERSON_NAME]"
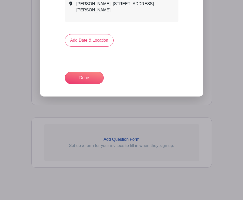
scroll to position [730, 0]
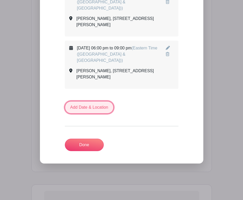
click at [81, 101] on link "Add Date & Location" at bounding box center [89, 107] width 49 height 12
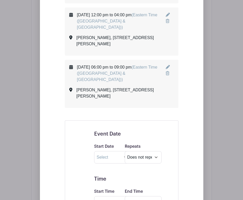
scroll to position [711, 0]
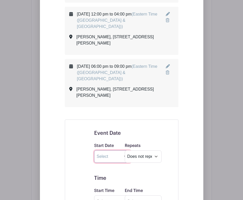
click at [113, 150] on input "text" at bounding box center [112, 156] width 37 height 12
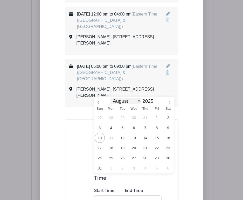
click at [129, 102] on select "January February March April May June July August September October November De…" at bounding box center [125, 101] width 31 height 6
select select "11"
click at [124, 139] on span "16" at bounding box center [122, 138] width 10 height 10
type input "[DATE]"
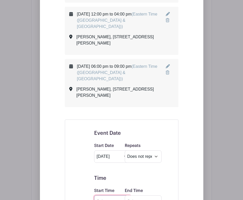
click at [104, 196] on input "Start Time" at bounding box center [112, 202] width 37 height 12
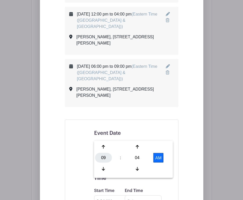
click at [104, 154] on div "09" at bounding box center [103, 158] width 17 height 10
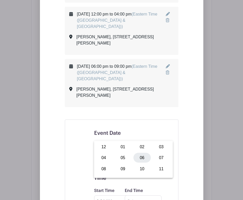
click at [140, 158] on div "06" at bounding box center [141, 158] width 17 height 10
click at [137, 157] on div "04" at bounding box center [137, 158] width 17 height 10
click at [119, 169] on div "45" at bounding box center [122, 169] width 17 height 10
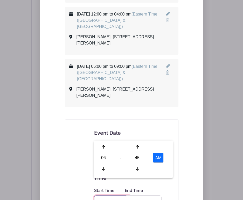
click at [107, 196] on input "6:45 AM" at bounding box center [112, 202] width 37 height 12
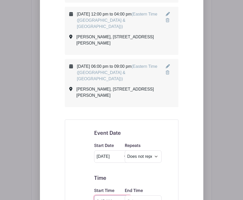
click at [102, 196] on input "6:45 AM" at bounding box center [112, 202] width 37 height 12
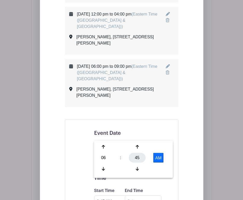
click at [142, 158] on div "45" at bounding box center [137, 158] width 17 height 10
click at [140, 157] on div "30" at bounding box center [141, 158] width 17 height 10
click at [156, 155] on button "AM" at bounding box center [158, 158] width 10 height 10
type input "6:30 PM"
click at [140, 196] on input "End Time" at bounding box center [143, 202] width 37 height 12
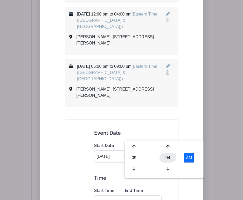
click at [167, 158] on div "04" at bounding box center [167, 158] width 17 height 10
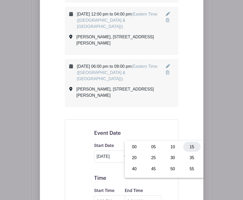
click at [190, 149] on div "15" at bounding box center [191, 147] width 17 height 10
click at [189, 156] on button "AM" at bounding box center [189, 158] width 10 height 10
type input "9:15 PM"
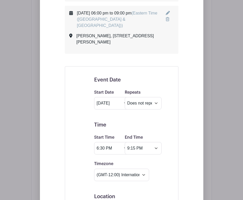
scroll to position [782, 0]
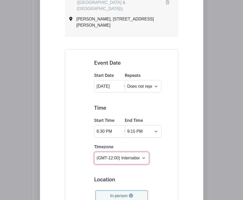
click at [145, 152] on select "(GMT-12:00) International Date Line West (GMT-11:00) [US_STATE] (GMT-11:00) [GE…" at bounding box center [121, 158] width 55 height 12
select select "Eastern Time ([GEOGRAPHIC_DATA] & [GEOGRAPHIC_DATA])"
type input "[PERSON_NAME]"
type input "[STREET_ADDRESS][PERSON_NAME]"
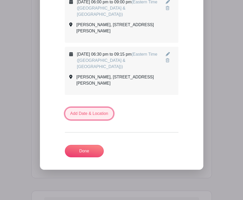
click at [98, 107] on link "Add Date & Location" at bounding box center [89, 113] width 49 height 12
select select "7"
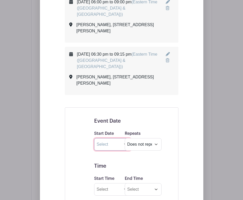
click at [112, 138] on input "text" at bounding box center [112, 144] width 37 height 12
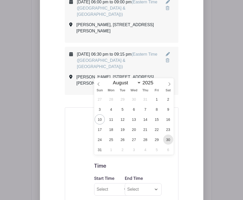
click at [167, 139] on span "30" at bounding box center [168, 140] width 10 height 10
type input "[DATE]"
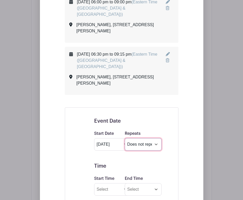
click at [143, 138] on select "Does not repeat Daily Weekly Monthly on day 30 Monthly on the fifth [DATE] Othe…" at bounding box center [143, 144] width 37 height 12
click at [110, 183] on input "Start Time" at bounding box center [112, 189] width 37 height 12
type input "9:04 AM"
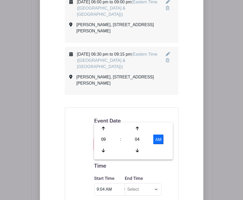
click at [112, 138] on input "[DATE]" at bounding box center [112, 144] width 37 height 12
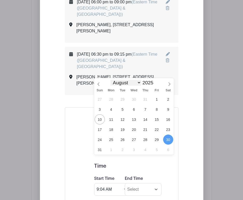
click at [124, 83] on select "January February March April May June July August September October November De…" at bounding box center [125, 83] width 31 height 6
select select "11"
click at [123, 139] on span "30" at bounding box center [122, 140] width 10 height 10
type input "[DATE]"
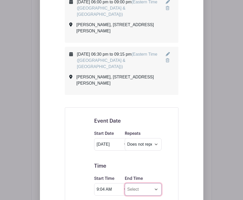
click at [140, 183] on input "End Time" at bounding box center [143, 189] width 37 height 12
type input "9:04 AM"
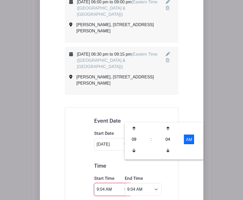
click at [109, 183] on input "9:04 AM" at bounding box center [112, 189] width 37 height 12
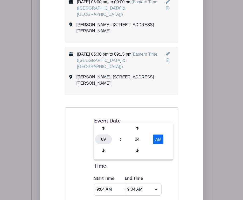
click at [104, 139] on div "09" at bounding box center [103, 140] width 17 height 10
click at [104, 140] on div "04" at bounding box center [103, 140] width 17 height 10
click at [142, 140] on div "04" at bounding box center [137, 140] width 17 height 10
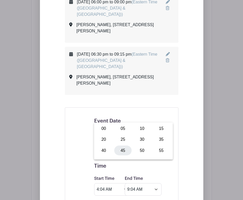
click at [124, 149] on div "45" at bounding box center [122, 151] width 17 height 10
type input "4:45 AM"
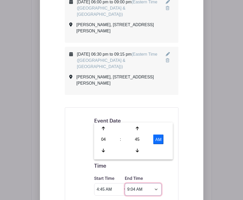
click at [133, 183] on input "9:04 AM" at bounding box center [143, 189] width 37 height 12
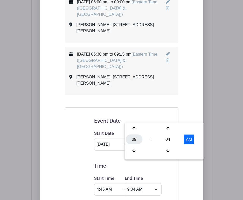
click at [133, 142] on div "09" at bounding box center [134, 140] width 17 height 10
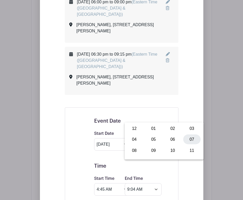
click at [191, 140] on div "07" at bounding box center [191, 140] width 17 height 10
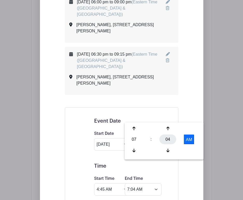
click at [167, 139] on div "04" at bounding box center [167, 140] width 17 height 10
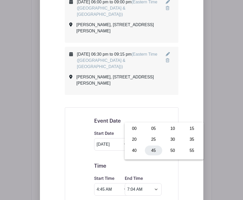
click at [151, 152] on div "45" at bounding box center [153, 151] width 17 height 10
type input "7:45 AM"
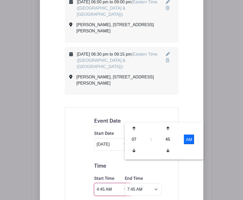
click at [110, 183] on input "4:45 AM" at bounding box center [112, 189] width 37 height 12
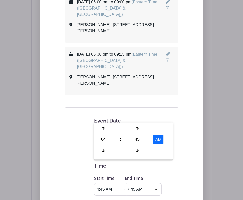
click at [158, 140] on button "AM" at bounding box center [158, 140] width 10 height 10
type input "4:45 PM"
click at [140, 183] on input "7:45 AM" at bounding box center [143, 189] width 37 height 12
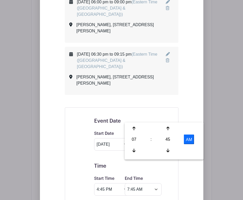
click at [187, 140] on button "AM" at bounding box center [189, 140] width 10 height 10
type input "7:45 PM"
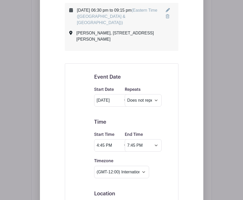
scroll to position [821, 0]
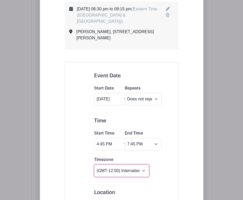
click at [115, 165] on select "(GMT-12:00) International Date Line West (GMT-11:00) [US_STATE] (GMT-11:00) [GE…" at bounding box center [121, 171] width 55 height 12
select select "Eastern Time ([GEOGRAPHIC_DATA] & [GEOGRAPHIC_DATA])"
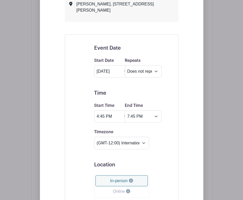
type input "[PERSON_NAME]"
type input "[STREET_ADDRESS][PERSON_NAME]"
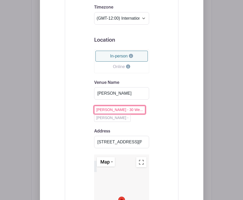
scroll to position [1135, 0]
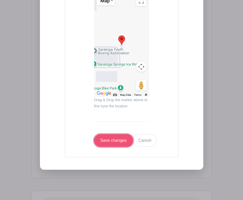
click at [116, 134] on input "Save changes" at bounding box center [113, 140] width 39 height 12
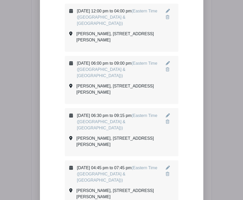
scroll to position [706, 0]
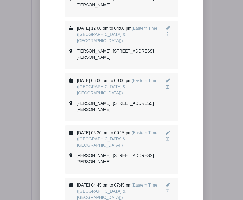
scroll to position [695, 0]
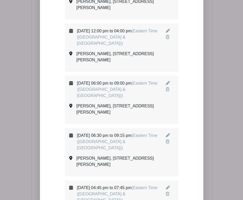
click at [166, 186] on icon at bounding box center [167, 188] width 4 height 4
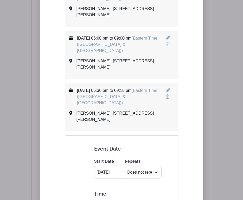
scroll to position [740, 0]
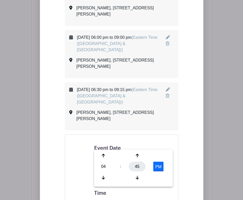
click at [135, 169] on div "45" at bounding box center [137, 167] width 17 height 10
click at [138, 168] on div "30" at bounding box center [141, 167] width 17 height 10
type input "4:30 PM"
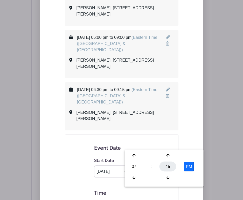
click at [170, 168] on div "45" at bounding box center [167, 167] width 17 height 10
click at [170, 168] on div "30" at bounding box center [172, 167] width 17 height 10
type input "7:30 PM"
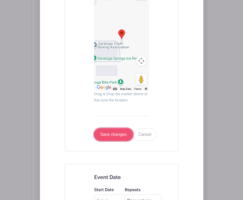
click at [120, 128] on input "Save changes" at bounding box center [113, 134] width 39 height 12
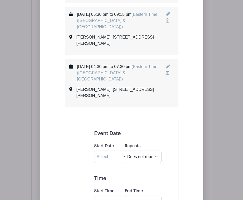
scroll to position [813, 0]
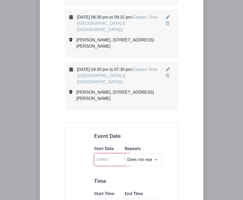
click at [114, 154] on input "text" at bounding box center [112, 160] width 37 height 12
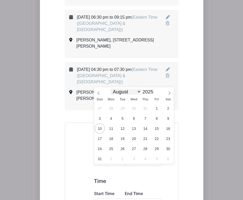
click at [137, 92] on select "January February March April May June July August September October November De…" at bounding box center [125, 92] width 31 height 6
select select "0"
click at [153, 92] on input "2025" at bounding box center [149, 92] width 16 height 6
click at [154, 90] on span at bounding box center [156, 90] width 4 height 3
type input "2026"
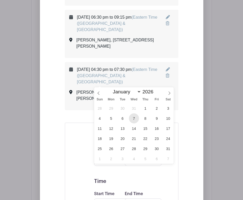
click at [134, 120] on span "7" at bounding box center [134, 118] width 10 height 10
type input "[DATE]"
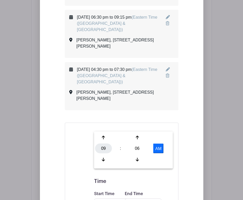
click at [107, 150] on div "09" at bounding box center [103, 149] width 17 height 10
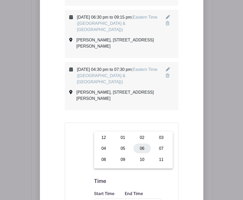
click at [138, 148] on div "06" at bounding box center [141, 149] width 17 height 10
click at [142, 146] on div "06" at bounding box center [137, 149] width 17 height 10
click at [144, 147] on div "30" at bounding box center [141, 149] width 17 height 10
click at [159, 147] on button "AM" at bounding box center [158, 149] width 10 height 10
type input "6:30 PM"
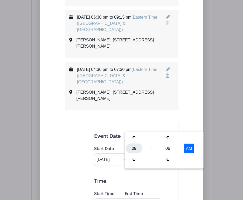
click at [133, 147] on div "09" at bounding box center [134, 149] width 17 height 10
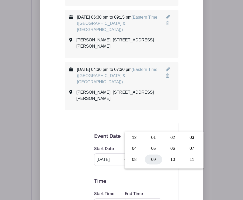
click at [150, 160] on div "09" at bounding box center [153, 160] width 17 height 10
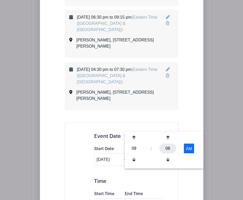
click at [168, 151] on div "06" at bounding box center [167, 149] width 17 height 10
click at [170, 149] on div "30" at bounding box center [172, 149] width 17 height 10
click at [188, 150] on button "AM" at bounding box center [189, 149] width 10 height 10
type input "9:30 PM"
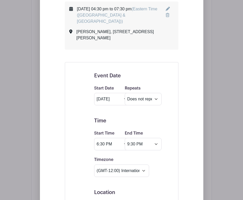
scroll to position [878, 0]
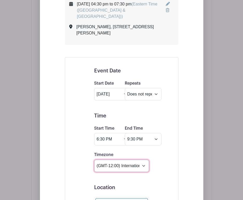
click at [131, 160] on select "(GMT-12:00) International Date Line West (GMT-11:00) [US_STATE] (GMT-11:00) [GE…" at bounding box center [121, 166] width 55 height 12
select select "Eastern Time ([GEOGRAPHIC_DATA] & [GEOGRAPHIC_DATA])"
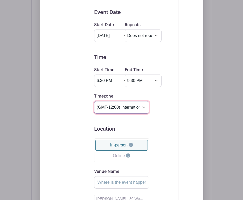
scroll to position [955, 0]
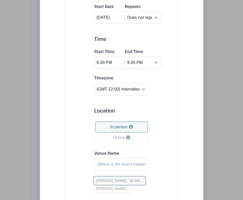
click at [110, 177] on button "[PERSON_NAME] - 30 We..." at bounding box center [119, 181] width 51 height 8
type input "[PERSON_NAME]"
type input "[STREET_ADDRESS][PERSON_NAME]"
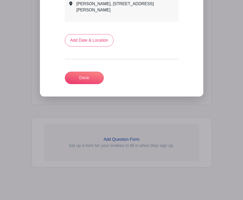
scroll to position [868, 0]
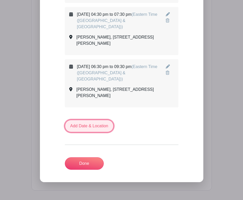
click at [88, 120] on link "Add Date & Location" at bounding box center [89, 126] width 49 height 12
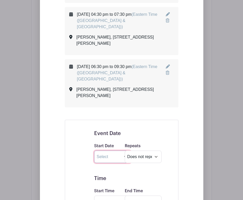
click at [110, 151] on input "text" at bounding box center [112, 157] width 37 height 12
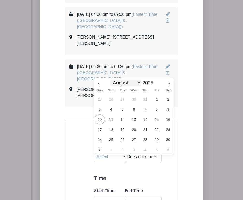
click at [129, 83] on select "January February March April May June July August September October November De…" at bounding box center [125, 83] width 31 height 6
select select "0"
click at [156, 80] on span at bounding box center [156, 81] width 4 height 3
type input "2026"
click at [168, 110] on span "10" at bounding box center [168, 109] width 10 height 10
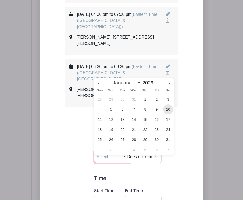
type input "[DATE]"
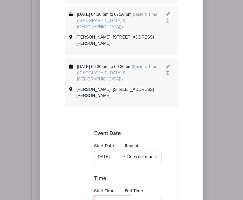
click at [110, 196] on input "Start Time" at bounding box center [112, 202] width 37 height 12
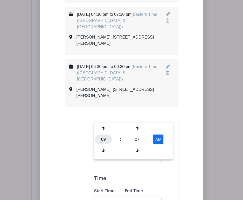
click at [104, 141] on div "09" at bounding box center [103, 140] width 17 height 10
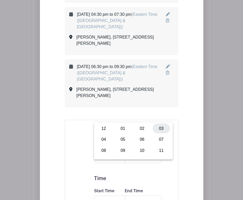
click at [162, 127] on div "03" at bounding box center [161, 129] width 17 height 10
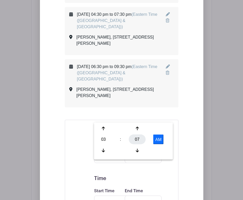
click at [139, 136] on div "07" at bounding box center [137, 140] width 17 height 10
click at [139, 139] on div "30" at bounding box center [141, 140] width 17 height 10
click at [157, 137] on button "AM" at bounding box center [158, 140] width 10 height 10
type input "3:30 PM"
click at [136, 196] on input "End Time" at bounding box center [143, 202] width 37 height 12
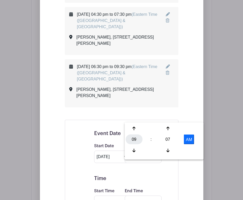
click at [134, 138] on div "09" at bounding box center [134, 140] width 17 height 10
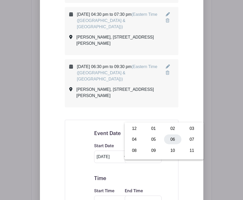
click at [172, 142] on div "06" at bounding box center [172, 140] width 17 height 10
click at [169, 141] on div "07" at bounding box center [167, 140] width 17 height 10
click at [171, 137] on div "30" at bounding box center [172, 140] width 17 height 10
click at [188, 141] on button "AM" at bounding box center [189, 140] width 10 height 10
type input "6:30 PM"
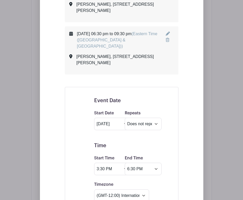
scroll to position [909, 0]
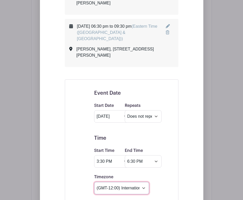
click at [137, 182] on select "(GMT-12:00) International Date Line West (GMT-11:00) [US_STATE] (GMT-11:00) [GE…" at bounding box center [121, 188] width 55 height 12
select select "Eastern Time ([GEOGRAPHIC_DATA] & [GEOGRAPHIC_DATA])"
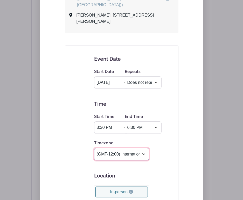
scroll to position [953, 0]
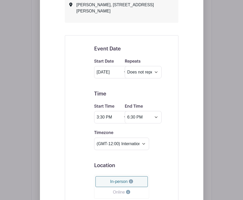
type input "[PERSON_NAME]"
type input "[STREET_ADDRESS][PERSON_NAME]"
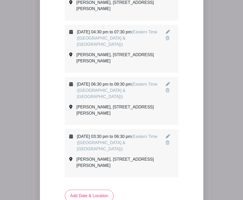
scroll to position [854, 0]
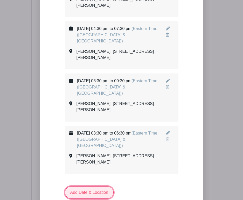
click at [90, 186] on link "Add Date & Location" at bounding box center [89, 192] width 49 height 12
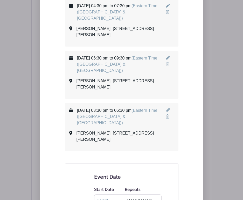
scroll to position [882, 0]
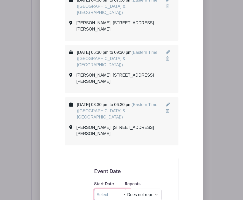
click at [104, 189] on input "text" at bounding box center [112, 195] width 37 height 12
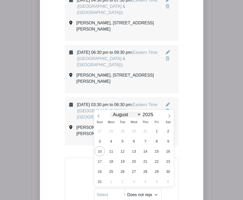
click at [117, 112] on select "January February March April May June July August September October November De…" at bounding box center [125, 115] width 31 height 6
select select "0"
click at [157, 113] on div "January February March April May June July August September October November [D…" at bounding box center [134, 114] width 60 height 9
click at [155, 113] on span at bounding box center [156, 113] width 4 height 3
type input "2026"
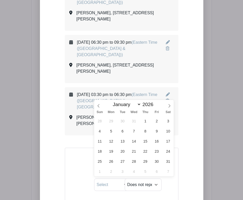
scroll to position [893, 0]
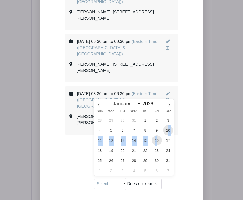
drag, startPoint x: 169, startPoint y: 130, endPoint x: 156, endPoint y: 140, distance: 16.0
click at [156, 140] on div "28 29 30 31 1 2 3 4 5 6 7 8 9 10 11 12 13 14 15 16 17 18 19 20 21 22 23 24 25 2…" at bounding box center [134, 145] width 80 height 61
click at [156, 140] on span "16" at bounding box center [157, 140] width 10 height 10
type input "[DATE]"
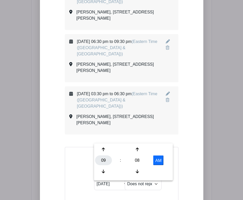
click at [104, 161] on div "09" at bounding box center [103, 161] width 17 height 10
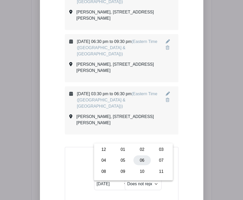
click at [140, 160] on div "06" at bounding box center [141, 161] width 17 height 10
click at [140, 160] on div "08" at bounding box center [137, 161] width 17 height 10
click at [107, 150] on div "00" at bounding box center [103, 150] width 17 height 10
click at [163, 156] on button "AM" at bounding box center [158, 161] width 10 height 10
type input "6:00 PM"
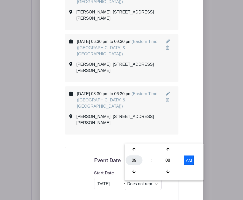
click at [132, 161] on div "09" at bounding box center [134, 161] width 17 height 10
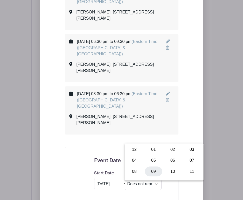
click at [155, 168] on div "09" at bounding box center [153, 172] width 17 height 10
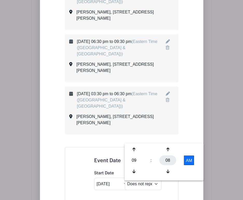
click at [166, 158] on div "08" at bounding box center [167, 161] width 17 height 10
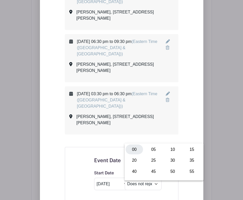
click at [136, 150] on div "00" at bounding box center [134, 150] width 17 height 10
click at [188, 160] on button "AM" at bounding box center [189, 161] width 10 height 10
type input "9:00 PM"
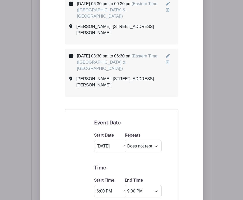
scroll to position [949, 0]
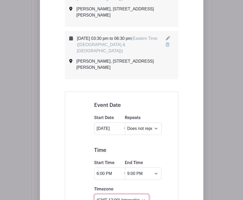
click at [139, 194] on select "(GMT-12:00) International Date Line West (GMT-11:00) [US_STATE] (GMT-11:00) [GE…" at bounding box center [121, 200] width 55 height 12
select select "Eastern Time ([GEOGRAPHIC_DATA] & [GEOGRAPHIC_DATA])"
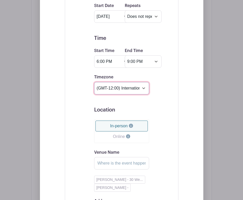
scroll to position [1073, 0]
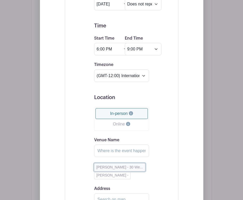
click at [128, 163] on button "[PERSON_NAME] - 30 We..." at bounding box center [119, 167] width 51 height 8
type input "[PERSON_NAME]"
type input "[STREET_ADDRESS][PERSON_NAME]"
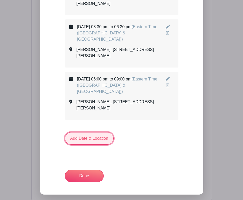
click at [103, 132] on link "Add Date & Location" at bounding box center [89, 138] width 49 height 12
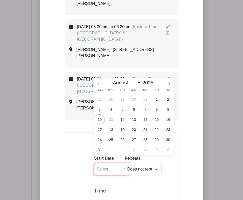
click at [107, 163] on input "text" at bounding box center [112, 169] width 37 height 12
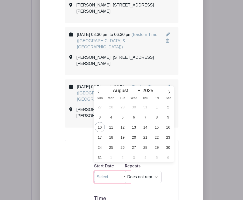
scroll to position [953, 0]
click at [129, 90] on select "January February March April May June July August September October November De…" at bounding box center [125, 90] width 31 height 6
select select "0"
click at [154, 89] on span at bounding box center [156, 89] width 4 height 3
type input "2026"
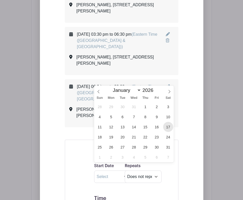
click at [167, 128] on span "17" at bounding box center [168, 127] width 10 height 10
type input "[DATE]"
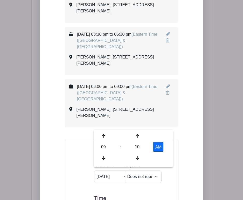
drag, startPoint x: 113, startPoint y: 124, endPoint x: 76, endPoint y: 123, distance: 37.3
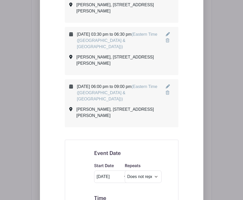
type input "3:00 pm"
type input "6:00 pm"
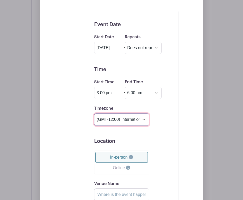
scroll to position [1048, 0]
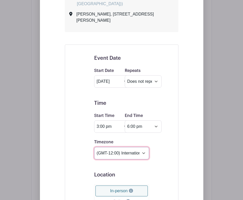
click at [138, 147] on select "(GMT-12:00) International Date Line West (GMT-11:00) [US_STATE] (GMT-11:00) [GE…" at bounding box center [121, 153] width 55 height 12
select select "Eastern Time ([GEOGRAPHIC_DATA] & [GEOGRAPHIC_DATA])"
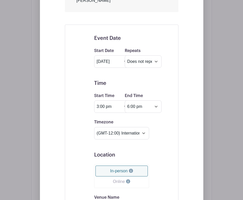
type input "[PERSON_NAME]"
type input "[STREET_ADDRESS][PERSON_NAME]"
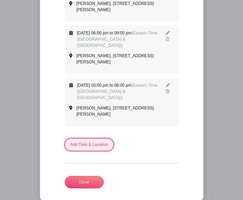
click at [105, 139] on link "Add Date & Location" at bounding box center [89, 145] width 49 height 12
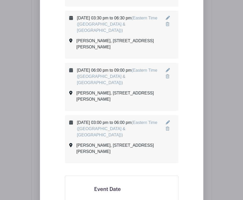
scroll to position [976, 0]
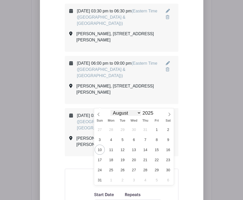
click at [119, 114] on select "January February March April May June July August September October November De…" at bounding box center [125, 113] width 31 height 6
select select "0"
click at [155, 111] on span at bounding box center [156, 111] width 4 height 3
type input "2026"
click at [134, 159] on span "21" at bounding box center [134, 160] width 10 height 10
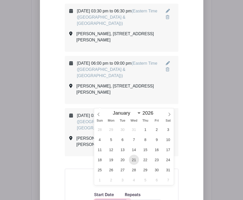
type input "[DATE]"
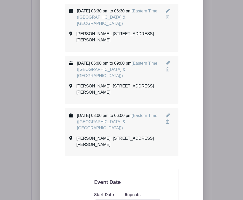
type input "6:00 pm"
type input "9:00 pm"
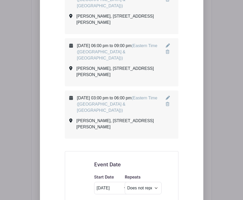
scroll to position [1007, 0]
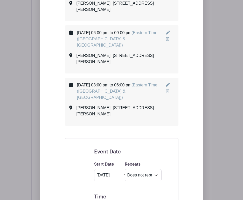
select select "Eastern Time ([GEOGRAPHIC_DATA] & [GEOGRAPHIC_DATA])"
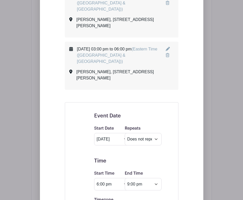
scroll to position [1057, 0]
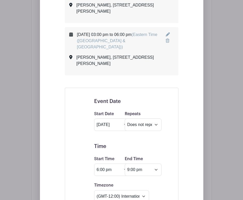
type input "[PERSON_NAME]"
type input "[STREET_ADDRESS][PERSON_NAME]"
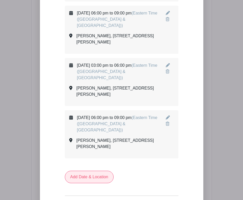
scroll to position [1027, 0]
click at [102, 171] on link "Add Date & Location" at bounding box center [89, 177] width 49 height 12
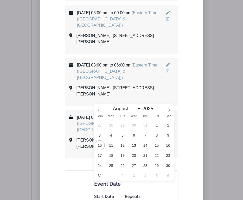
click at [126, 107] on select "January February March April May June July August September October November De…" at bounding box center [125, 109] width 31 height 6
select select "0"
click at [146, 110] on input "2025" at bounding box center [149, 109] width 16 height 6
click at [155, 107] on span at bounding box center [156, 107] width 4 height 3
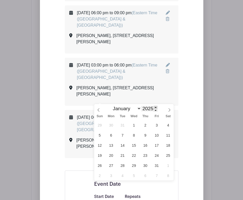
type input "2026"
click at [156, 156] on span "23" at bounding box center [157, 155] width 10 height 10
type input "[DATE]"
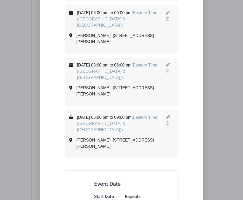
type input "6:00 pm"
type input "9:00 pm"
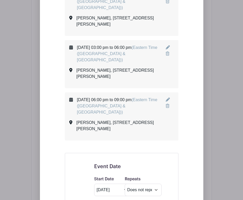
select select "Eastern Time ([GEOGRAPHIC_DATA] & [GEOGRAPHIC_DATA])"
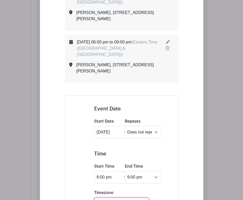
scroll to position [1160, 0]
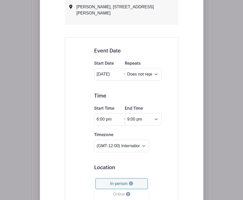
type input "[PERSON_NAME]"
type input "[STREET_ADDRESS][PERSON_NAME]"
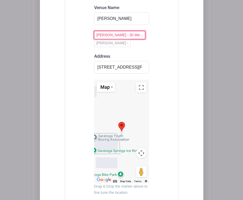
scroll to position [1363, 0]
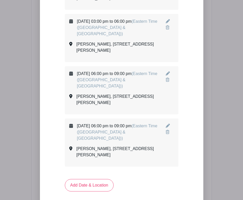
scroll to position [1069, 0]
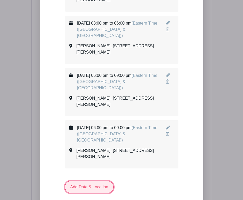
click at [103, 181] on link "Add Date & Location" at bounding box center [89, 187] width 49 height 12
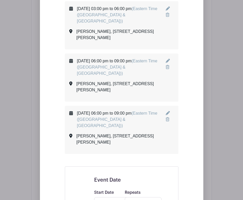
scroll to position [1085, 0]
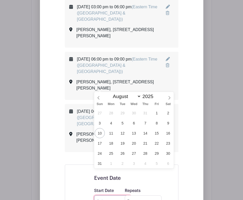
click at [104, 196] on input "text" at bounding box center [112, 202] width 37 height 12
click at [133, 99] on select "January February March April May June July August September October November De…" at bounding box center [125, 96] width 31 height 6
select select "0"
click at [154, 95] on span at bounding box center [156, 95] width 4 height 3
type input "2026"
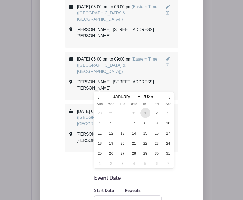
click at [145, 112] on span "1" at bounding box center [145, 113] width 10 height 10
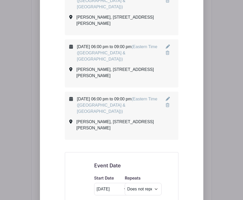
scroll to position [1098, 0]
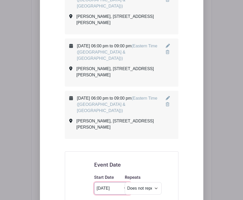
click at [111, 182] on input "[DATE]" at bounding box center [112, 188] width 37 height 12
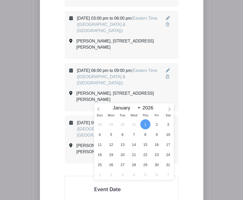
scroll to position [1074, 0]
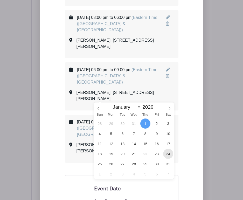
click at [166, 155] on span "24" at bounding box center [168, 154] width 10 height 10
type input "[DATE]"
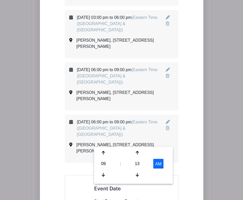
drag, startPoint x: 114, startPoint y: 140, endPoint x: 85, endPoint y: 138, distance: 29.6
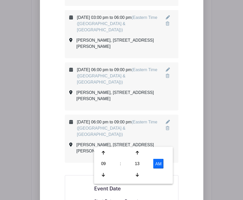
type input "3:00 pm"
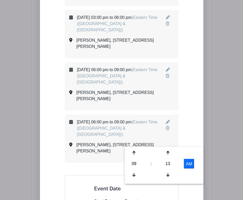
type input "9:13 AM66"
type input "6:00 pm"
select select "Eastern Time ([GEOGRAPHIC_DATA] & [GEOGRAPHIC_DATA])"
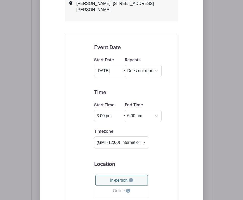
scroll to position [1233, 0]
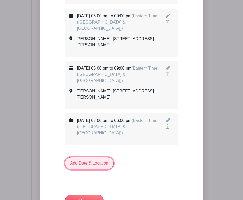
click at [98, 157] on link "Add Date & Location" at bounding box center [89, 163] width 49 height 12
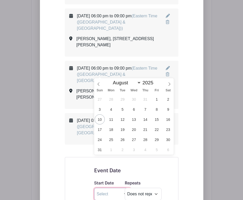
click at [111, 188] on input "text" at bounding box center [112, 194] width 37 height 12
click at [127, 82] on select "January February March April May June July August September October November De…" at bounding box center [125, 83] width 31 height 6
select select "0"
click at [154, 82] on span at bounding box center [156, 81] width 4 height 3
type input "2026"
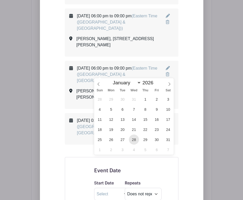
click at [134, 139] on span "28" at bounding box center [134, 140] width 10 height 10
type input "[DATE]"
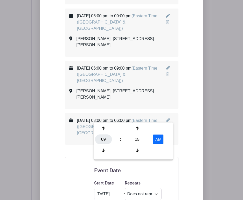
click at [106, 138] on div "09" at bounding box center [103, 140] width 17 height 10
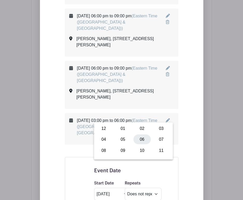
click at [136, 140] on div "06" at bounding box center [141, 140] width 17 height 10
click at [138, 140] on div "15" at bounding box center [137, 140] width 17 height 10
click at [141, 138] on div "30" at bounding box center [141, 140] width 17 height 10
type input "6:30 AM"
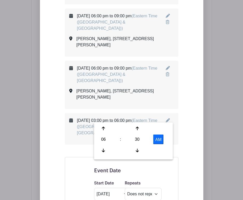
type input "9:15 AM"
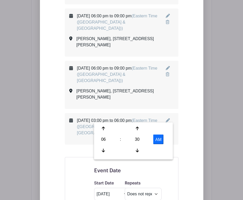
click at [151, 136] on div "AM" at bounding box center [158, 140] width 22 height 10
click at [159, 138] on button "AM" at bounding box center [158, 140] width 10 height 10
type input "6:30 PM"
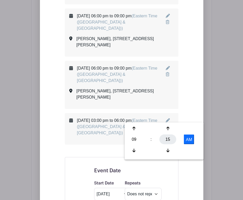
click at [165, 138] on div "15" at bounding box center [167, 140] width 17 height 10
click at [169, 140] on div "30" at bounding box center [172, 140] width 17 height 10
click at [187, 138] on button "AM" at bounding box center [189, 140] width 10 height 10
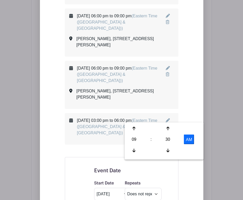
type input "9:30 PM"
select select "Eastern Time ([GEOGRAPHIC_DATA] & [GEOGRAPHIC_DATA])"
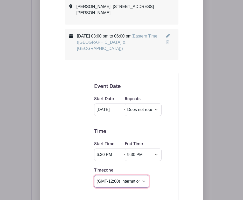
scroll to position [1217, 0]
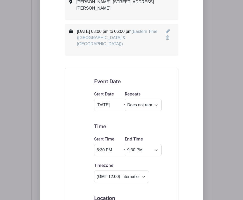
type input "[PERSON_NAME]"
type input "[STREET_ADDRESS][PERSON_NAME]"
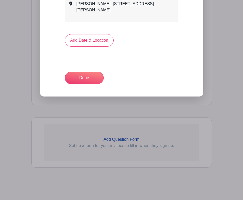
scroll to position [1174, 0]
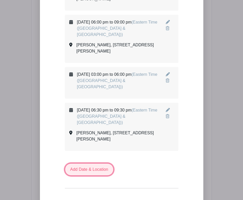
click at [99, 163] on link "Add Date & Location" at bounding box center [89, 169] width 49 height 12
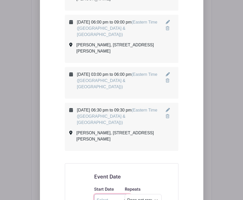
click at [103, 194] on input "text" at bounding box center [112, 200] width 37 height 12
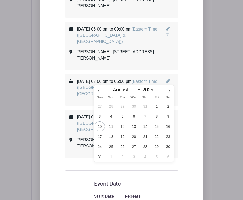
scroll to position [1168, 0]
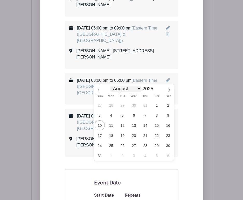
click at [134, 89] on select "January February March April May June July August September October November De…" at bounding box center [125, 89] width 31 height 6
select select "0"
click at [149, 89] on input "2025" at bounding box center [149, 89] width 16 height 6
click at [155, 88] on span at bounding box center [156, 87] width 4 height 3
type input "2026"
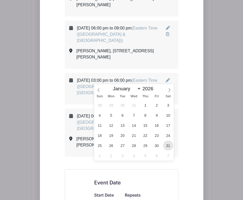
click at [165, 147] on span "31" at bounding box center [168, 146] width 10 height 10
type input "[DATE]"
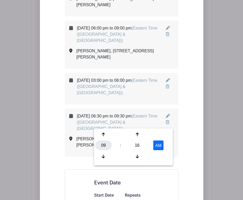
click at [103, 147] on div "09" at bounding box center [103, 146] width 17 height 10
click at [104, 146] on div "04" at bounding box center [103, 146] width 17 height 10
click at [141, 145] on div "16" at bounding box center [137, 146] width 17 height 10
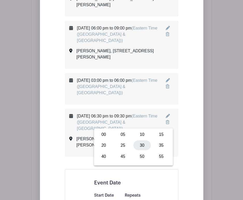
click at [144, 145] on div "30" at bounding box center [141, 146] width 17 height 10
drag, startPoint x: 103, startPoint y: 147, endPoint x: 170, endPoint y: 147, distance: 66.6
click at [170, 147] on div "04 : 30 AM" at bounding box center [133, 146] width 77 height 33
click at [158, 145] on button "AM" at bounding box center [158, 146] width 10 height 10
type input "4:30 PM"
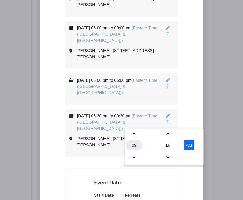
click at [135, 146] on div "09" at bounding box center [134, 146] width 17 height 10
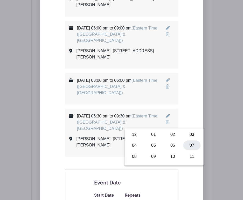
click at [187, 145] on div "07" at bounding box center [191, 146] width 17 height 10
click at [168, 147] on div "16" at bounding box center [167, 146] width 17 height 10
click at [168, 147] on div "30" at bounding box center [172, 146] width 17 height 10
click at [187, 144] on button "AM" at bounding box center [189, 146] width 10 height 10
type input "7:30 PM"
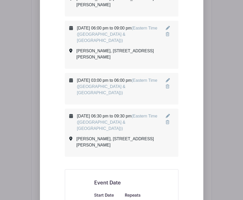
select select "Eastern Time ([GEOGRAPHIC_DATA] & [GEOGRAPHIC_DATA])"
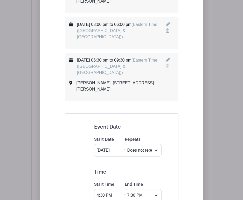
scroll to position [1228, 0]
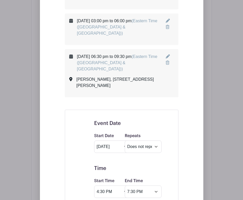
type input "[PERSON_NAME]"
type input "[STREET_ADDRESS][PERSON_NAME]"
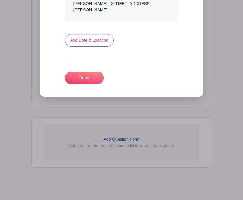
scroll to position [1220, 0]
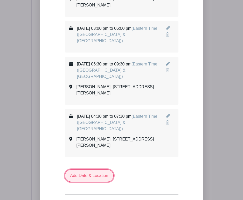
click at [102, 170] on link "Add Date & Location" at bounding box center [89, 176] width 49 height 12
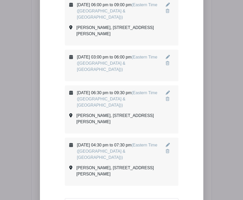
scroll to position [1193, 0]
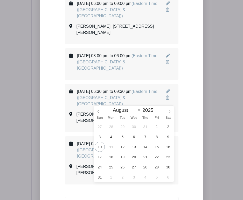
click at [129, 108] on select "January February March April May June July August September October November De…" at bounding box center [125, 110] width 31 height 6
select select "1"
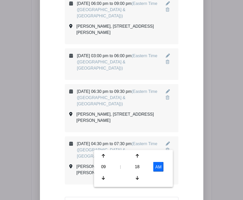
click at [104, 161] on div "09 : 18 AM" at bounding box center [133, 167] width 77 height 33
click at [104, 166] on div "09" at bounding box center [103, 167] width 17 height 10
click at [141, 166] on div "06" at bounding box center [141, 167] width 17 height 10
click at [136, 163] on div "18" at bounding box center [137, 167] width 17 height 10
click at [106, 155] on div "00" at bounding box center [103, 156] width 17 height 10
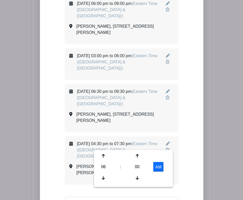
click at [160, 165] on button "AM" at bounding box center [158, 167] width 10 height 10
type input "6:00 PM"
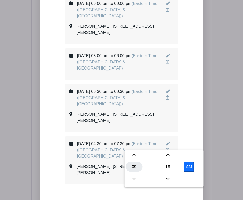
click at [136, 169] on div "09" at bounding box center [134, 167] width 17 height 10
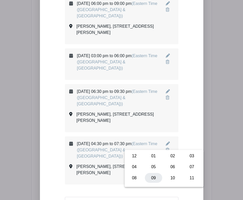
click at [154, 175] on div "09" at bounding box center [153, 178] width 17 height 10
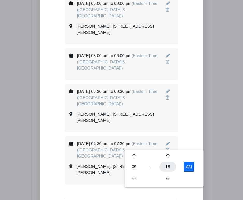
click at [170, 168] on div "18" at bounding box center [167, 167] width 17 height 10
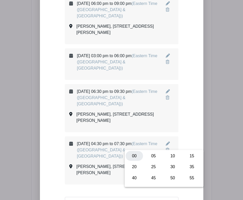
click at [134, 155] on div "00" at bounding box center [134, 156] width 17 height 10
click at [190, 166] on button "AM" at bounding box center [189, 167] width 10 height 10
type input "9:00 PM"
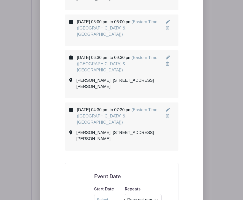
scroll to position [1233, 0]
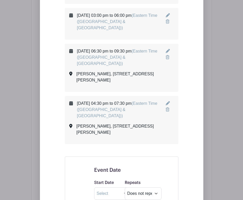
select select "Eastern Time ([GEOGRAPHIC_DATA] & [GEOGRAPHIC_DATA])"
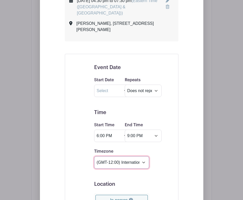
scroll to position [1341, 0]
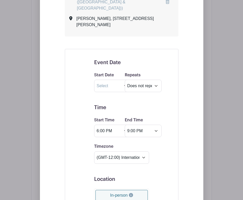
type input "[PERSON_NAME]"
type input "[STREET_ADDRESS][PERSON_NAME]"
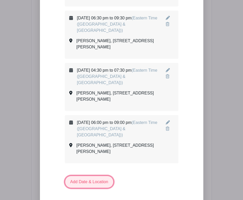
click at [110, 176] on link "Add Date & Location" at bounding box center [89, 182] width 49 height 12
select select "7"
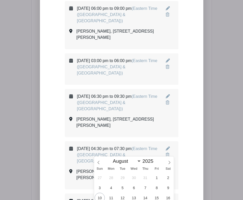
scroll to position [1186, 0]
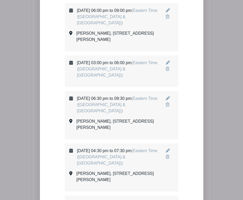
click at [166, 200] on icon at bounding box center [167, 203] width 4 height 4
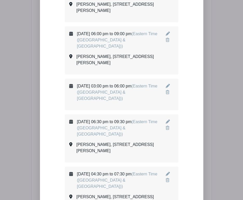
scroll to position [1162, 0]
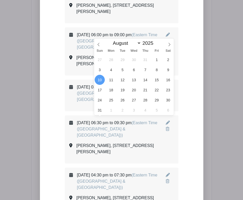
click at [127, 44] on select "January February March April May June July August September October November De…" at bounding box center [125, 43] width 31 height 6
select select "1"
click at [155, 42] on span at bounding box center [156, 41] width 4 height 3
type input "2026"
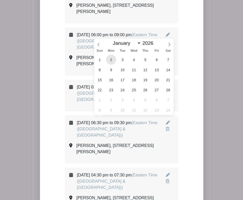
click at [111, 60] on span "2" at bounding box center [111, 60] width 10 height 10
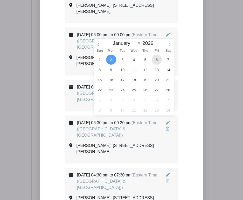
click at [155, 60] on span "6" at bounding box center [157, 60] width 10 height 10
type input "[DATE]"
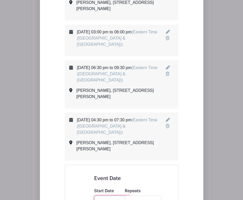
scroll to position [1217, 0]
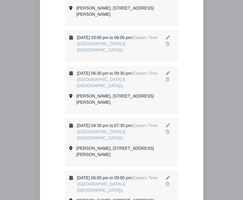
scroll to position [1212, 0]
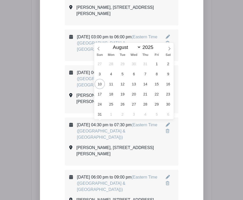
click at [135, 47] on select "January February March April May June July August September October November De…" at bounding box center [125, 47] width 31 height 6
select select "1"
click at [154, 45] on span at bounding box center [156, 46] width 4 height 3
type input "2026"
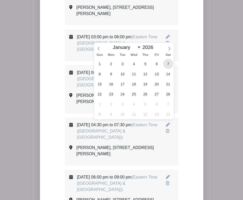
click at [166, 66] on span "7" at bounding box center [168, 64] width 10 height 10
type input "[DATE]"
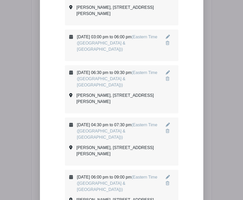
scroll to position [1212, 0]
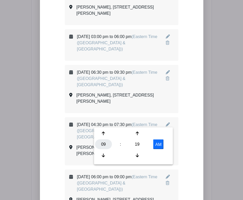
click at [105, 142] on div "09" at bounding box center [103, 145] width 17 height 10
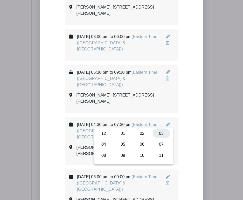
click at [161, 133] on div "03" at bounding box center [161, 134] width 17 height 10
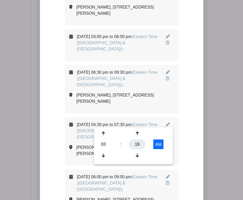
click at [139, 146] on div "19" at bounding box center [137, 145] width 17 height 10
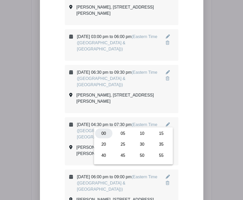
click at [103, 136] on div "00" at bounding box center [103, 134] width 17 height 10
click at [155, 144] on button "AM" at bounding box center [158, 145] width 10 height 10
type input "3:00 PM"
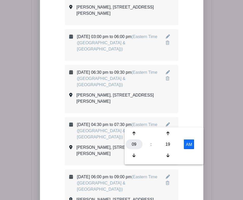
click at [132, 141] on div "09" at bounding box center [134, 145] width 17 height 10
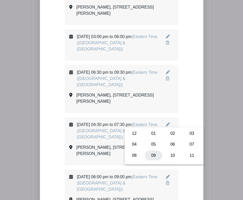
click at [153, 159] on div "09" at bounding box center [153, 155] width 17 height 10
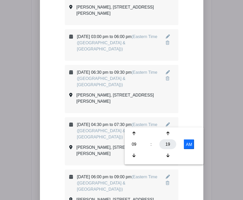
click at [168, 143] on div "19" at bounding box center [167, 145] width 17 height 10
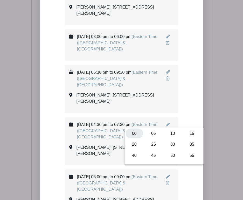
click at [134, 132] on div "00" at bounding box center [134, 134] width 17 height 10
click at [189, 144] on button "AM" at bounding box center [189, 145] width 10 height 10
type input "9:00 PM"
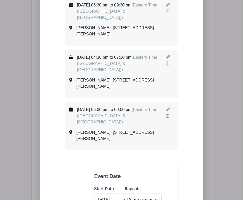
scroll to position [1282, 0]
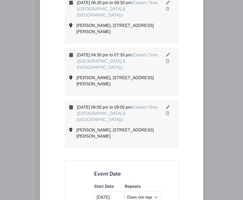
select select "Eastern Time ([GEOGRAPHIC_DATA] & [GEOGRAPHIC_DATA])"
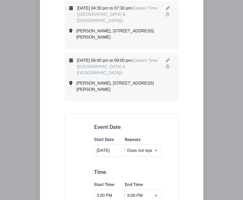
scroll to position [1332, 0]
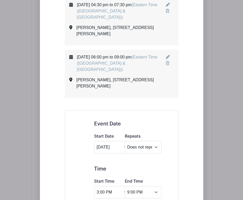
type input "[PERSON_NAME]"
type input "[STREET_ADDRESS][PERSON_NAME]"
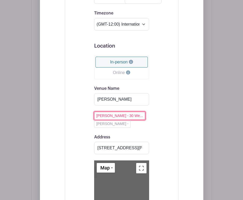
scroll to position [1579, 0]
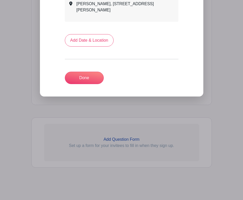
scroll to position [1313, 0]
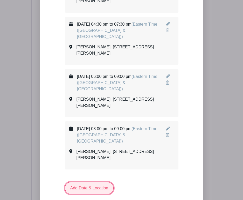
click at [89, 182] on link "Add Date & Location" at bounding box center [89, 188] width 49 height 12
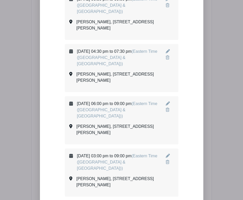
scroll to position [1293, 0]
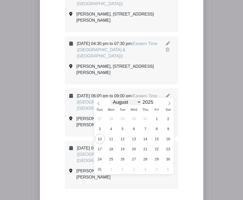
click at [129, 104] on select "January February March April May June July August September October November De…" at bounding box center [125, 102] width 31 height 6
select select "1"
click at [156, 101] on span at bounding box center [156, 100] width 4 height 3
type input "2026"
click at [134, 130] on span "11" at bounding box center [134, 129] width 10 height 10
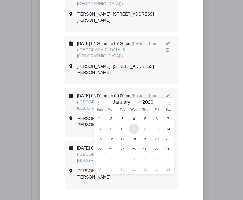
type input "[DATE]"
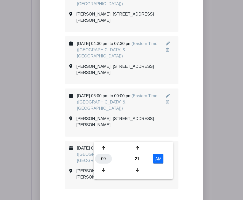
click at [102, 160] on div "09" at bounding box center [103, 159] width 17 height 10
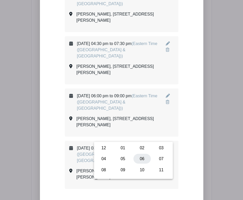
click at [138, 158] on div "06" at bounding box center [141, 159] width 17 height 10
click at [141, 157] on div "21" at bounding box center [137, 159] width 17 height 10
click at [140, 158] on div "30" at bounding box center [141, 159] width 17 height 10
click at [159, 159] on button "AM" at bounding box center [158, 159] width 10 height 10
type input "6:30 PM"
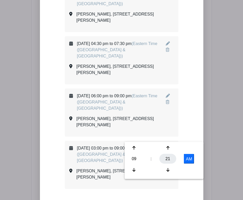
click at [163, 159] on div "21" at bounding box center [167, 159] width 17 height 10
click at [170, 159] on div "30" at bounding box center [172, 159] width 17 height 10
click at [190, 160] on button "AM" at bounding box center [189, 159] width 10 height 10
type input "9:30 PM"
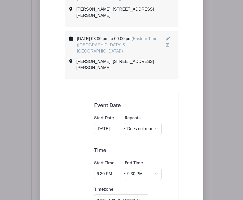
scroll to position [1429, 0]
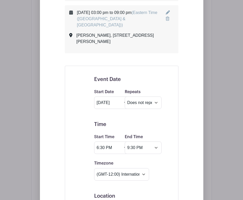
type input "[PERSON_NAME]"
type input "[STREET_ADDRESS][PERSON_NAME]"
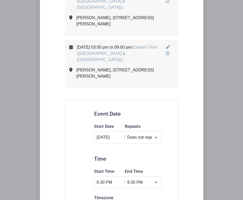
scroll to position [1334, 0]
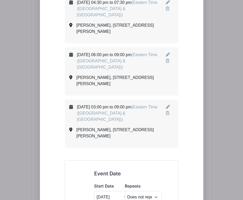
select select "Eastern Time ([GEOGRAPHIC_DATA] & [GEOGRAPHIC_DATA])"
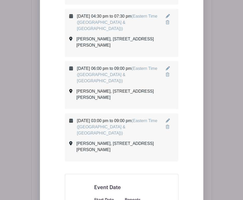
scroll to position [1330, 0]
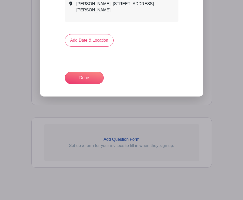
scroll to position [1359, 0]
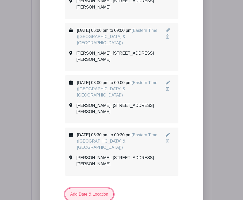
drag, startPoint x: 114, startPoint y: 82, endPoint x: 99, endPoint y: 42, distance: 42.6
click at [99, 188] on link "Add Date & Location" at bounding box center [89, 194] width 49 height 12
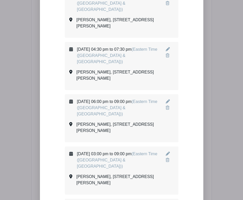
scroll to position [1313, 0]
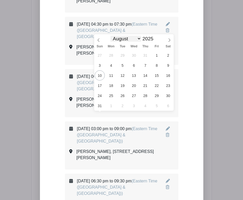
click at [134, 39] on select "January February March April May June July August September October November De…" at bounding box center [125, 39] width 31 height 6
select select "1"
click at [154, 38] on span at bounding box center [156, 37] width 4 height 3
type input "2026"
click at [133, 76] on span "18" at bounding box center [134, 75] width 10 height 10
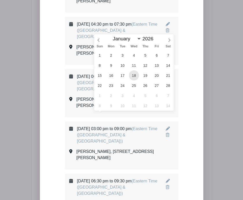
type input "[DATE]"
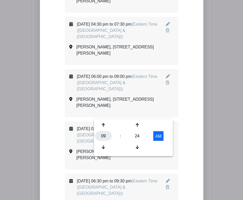
click at [101, 136] on div "09" at bounding box center [103, 136] width 17 height 10
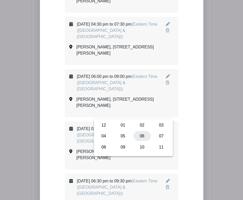
click at [138, 138] on div "06" at bounding box center [141, 136] width 17 height 10
click at [140, 138] on div "24" at bounding box center [137, 136] width 17 height 10
click at [141, 134] on div "30" at bounding box center [141, 136] width 17 height 10
click at [157, 138] on button "AM" at bounding box center [158, 136] width 10 height 10
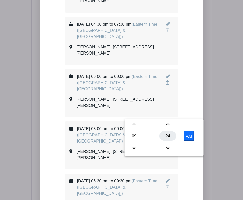
click at [166, 135] on div "24" at bounding box center [167, 136] width 17 height 10
click at [171, 136] on div "30" at bounding box center [172, 136] width 17 height 10
click at [188, 139] on button "AM" at bounding box center [189, 136] width 10 height 10
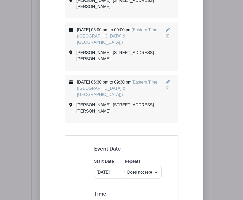
scroll to position [1425, 0]
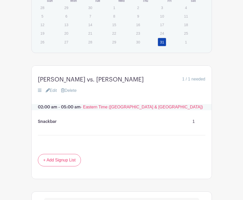
scroll to position [475, 0]
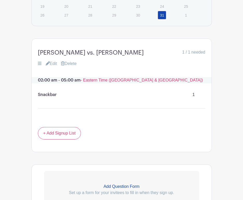
click at [53, 66] on link "Edit" at bounding box center [51, 64] width 11 height 6
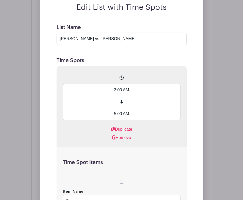
scroll to position [557, 0]
click at [121, 90] on input "2:00 AM" at bounding box center [122, 90] width 118 height 12
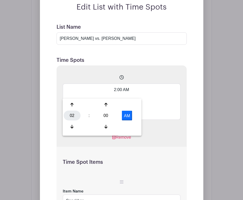
click at [75, 117] on div "02" at bounding box center [72, 116] width 17 height 10
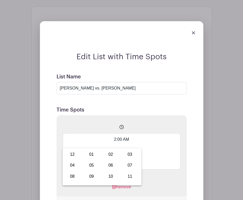
scroll to position [519, 0]
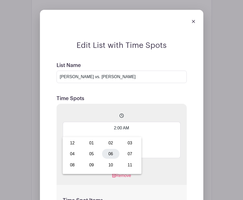
click at [112, 153] on div "06" at bounding box center [110, 154] width 17 height 10
click at [128, 152] on button "AM" at bounding box center [127, 154] width 10 height 10
click at [147, 122] on span at bounding box center [122, 116] width 118 height 12
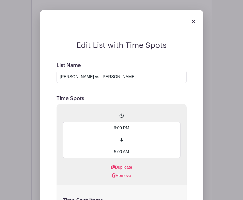
click at [121, 156] on input "5:00 AM" at bounding box center [122, 152] width 118 height 12
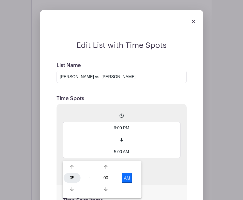
click at [76, 180] on div "05" at bounding box center [72, 178] width 17 height 10
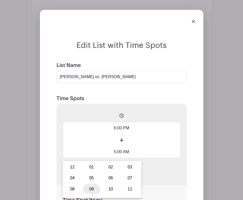
click at [90, 189] on div "09" at bounding box center [91, 189] width 17 height 10
click at [127, 178] on button "AM" at bounding box center [127, 178] width 10 height 10
click at [153, 138] on span at bounding box center [122, 140] width 118 height 12
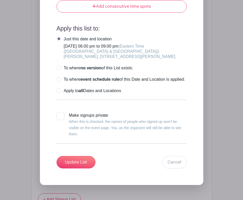
scroll to position [855, 0]
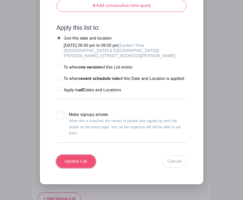
click at [77, 168] on input "Update List" at bounding box center [75, 161] width 39 height 12
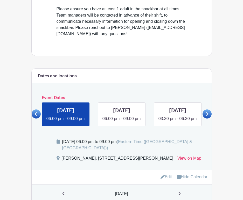
scroll to position [253, 0]
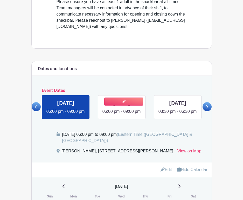
click at [121, 115] on link at bounding box center [121, 115] width 0 height 0
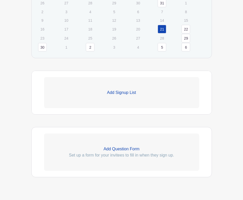
scroll to position [461, 0]
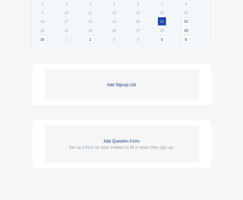
click at [110, 87] on p "Add Signup List" at bounding box center [121, 85] width 155 height 6
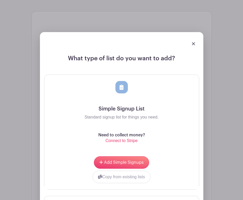
scroll to position [539, 0]
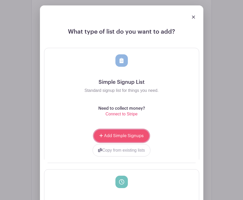
click at [120, 138] on span "Add Simple Signups" at bounding box center [124, 136] width 40 height 4
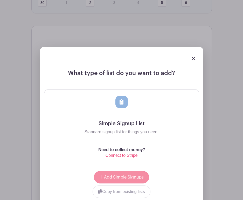
scroll to position [581, 0]
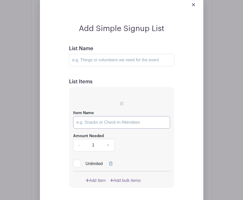
click at [117, 128] on input "Item Name" at bounding box center [121, 122] width 97 height 12
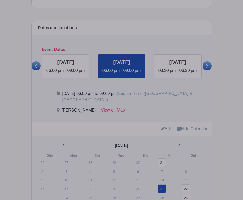
scroll to position [334, 0]
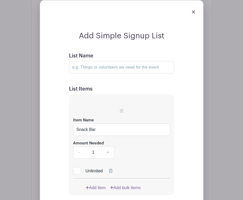
scroll to position [578, 0]
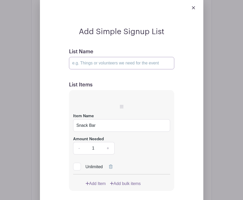
click at [121, 67] on input "List Name" at bounding box center [121, 63] width 105 height 12
click at [68, 101] on div "Add Simple Signup List List Name Skimore vs. [GEOGRAPHIC_DATA] List Items Item …" at bounding box center [121, 181] width 130 height 308
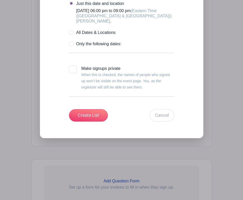
scroll to position [792, 0]
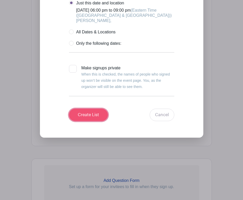
click at [82, 116] on input "Create List" at bounding box center [88, 115] width 39 height 12
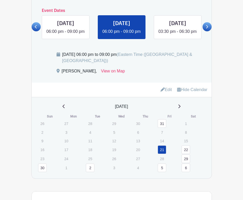
scroll to position [332, 0]
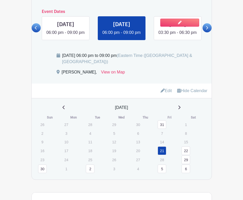
click at [177, 36] on link at bounding box center [177, 36] width 0 height 0
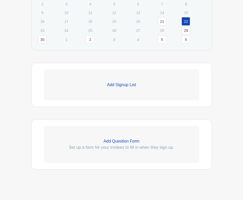
scroll to position [466, 0]
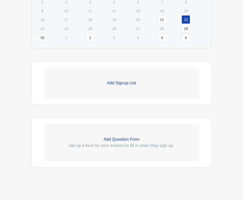
click at [129, 81] on p "Add Signup List" at bounding box center [121, 83] width 155 height 6
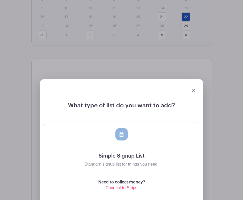
scroll to position [545, 0]
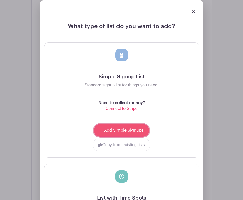
click at [127, 132] on span "Add Simple Signups" at bounding box center [124, 130] width 40 height 4
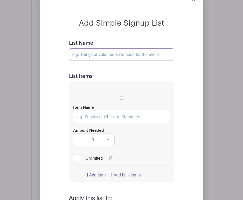
click at [112, 55] on input "List Name" at bounding box center [121, 54] width 105 height 12
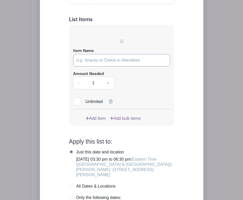
scroll to position [653, 0]
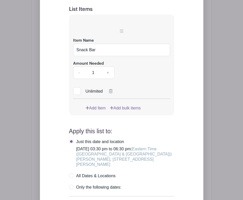
click at [132, 84] on div "Unlimited" at bounding box center [121, 87] width 97 height 16
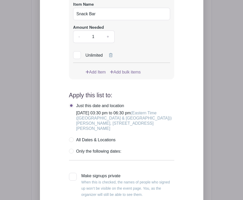
scroll to position [728, 0]
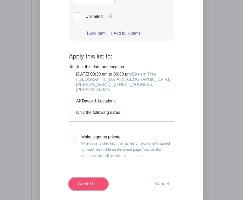
click at [97, 190] on input "Create List" at bounding box center [88, 184] width 39 height 12
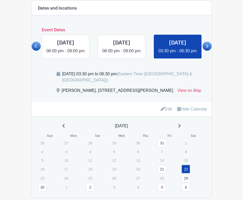
scroll to position [311, 0]
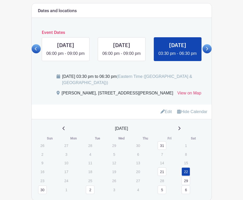
click at [209, 44] on link at bounding box center [206, 48] width 9 height 9
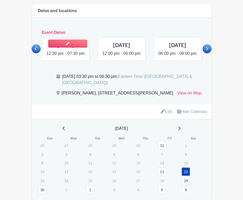
click at [66, 57] on link at bounding box center [66, 57] width 0 height 0
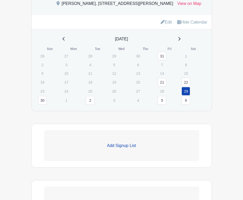
scroll to position [466, 0]
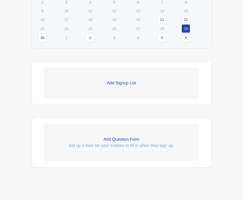
click at [117, 80] on link "Add Signup List" at bounding box center [121, 83] width 155 height 31
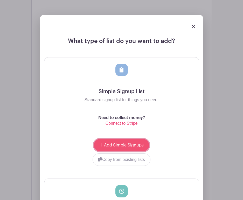
click at [129, 147] on span "Add Simple Signups" at bounding box center [124, 145] width 40 height 4
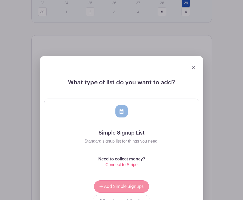
scroll to position [572, 0]
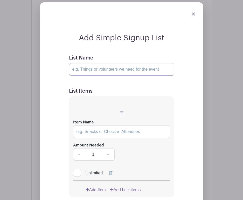
click at [122, 69] on input "List Name" at bounding box center [121, 69] width 105 height 12
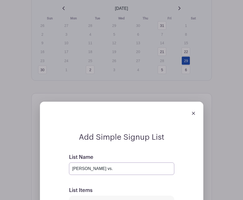
scroll to position [496, 0]
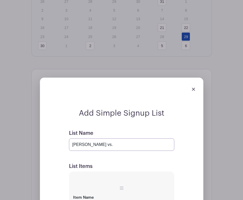
drag, startPoint x: 101, startPoint y: 147, endPoint x: 91, endPoint y: 147, distance: 9.8
click at [91, 147] on input "[PERSON_NAME] vs." at bounding box center [121, 145] width 105 height 12
click at [91, 151] on input "[PERSON_NAME] [DATE] Invitational" at bounding box center [121, 145] width 105 height 12
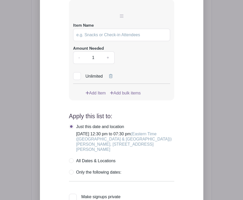
scroll to position [639, 0]
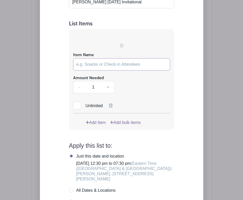
click at [99, 67] on input "Item Name" at bounding box center [121, 64] width 97 height 12
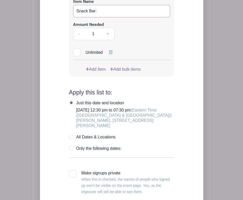
scroll to position [653, 0]
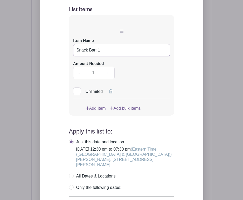
click at [106, 54] on input "Snack Bar: 1" at bounding box center [121, 50] width 97 height 12
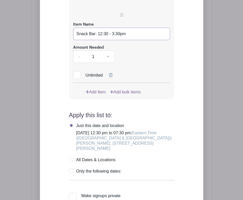
scroll to position [668, 0]
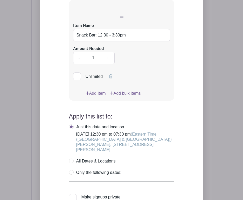
click at [90, 96] on link "Add Item" at bounding box center [95, 93] width 20 height 6
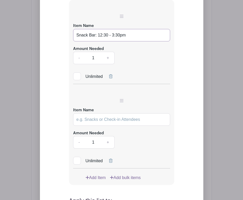
drag, startPoint x: 133, startPoint y: 35, endPoint x: 150, endPoint y: 39, distance: 17.9
click at [150, 39] on input "Snack Bar: 12:30 - 3:30pm" at bounding box center [121, 35] width 97 height 12
click at [101, 123] on input "Item Name" at bounding box center [121, 119] width 97 height 12
paste input "Snack Bar: 12:30 - 3:30pm"
drag, startPoint x: 119, startPoint y: 121, endPoint x: 98, endPoint y: 121, distance: 21.2
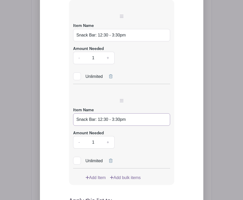
click at [98, 121] on input "Snack Bar: 12:30 - 3:30pm" at bounding box center [121, 119] width 97 height 12
click at [114, 123] on input "Snack Bar: 3:30pm" at bounding box center [121, 119] width 97 height 12
click at [106, 123] on input "Snack Bar: 3:30pm - 7pm" at bounding box center [121, 119] width 97 height 12
click at [127, 143] on div "Amount Needed - 1 +" at bounding box center [121, 139] width 97 height 19
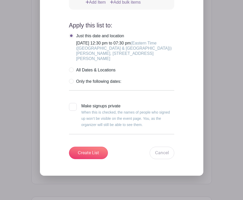
scroll to position [840, 0]
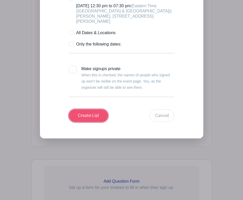
click at [91, 120] on input "Create List" at bounding box center [88, 116] width 39 height 12
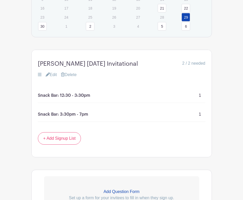
scroll to position [490, 0]
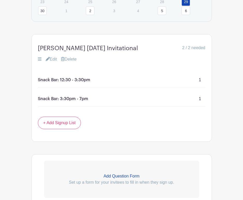
click at [53, 60] on link "Edit" at bounding box center [51, 59] width 11 height 6
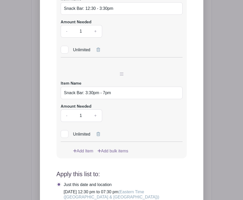
scroll to position [663, 0]
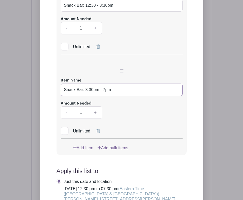
click at [105, 92] on input "Snack Bar: 3:30pm - 7pm" at bounding box center [122, 90] width 122 height 12
click at [114, 145] on div "Item Name Snack Bar: 12:30 - 3:30pm Amount Needed - 1 + Unlimited Item Name Sna…" at bounding box center [121, 62] width 130 height 185
click at [115, 124] on div "Unlimited" at bounding box center [122, 127] width 122 height 16
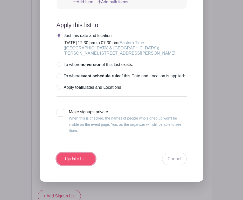
click at [78, 165] on input "Update List" at bounding box center [75, 159] width 39 height 12
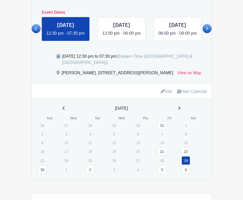
scroll to position [264, 0]
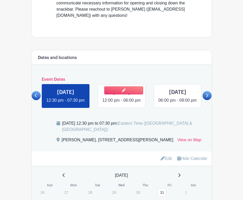
click at [121, 104] on link at bounding box center [121, 104] width 0 height 0
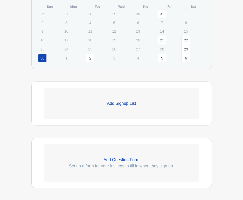
scroll to position [440, 0]
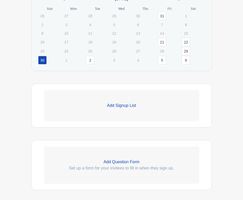
click at [123, 109] on p "Add Signup List" at bounding box center [121, 106] width 155 height 6
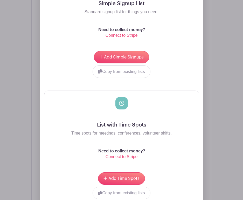
scroll to position [620, 0]
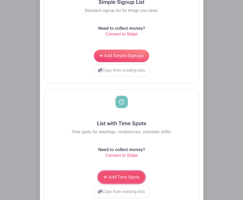
click at [115, 179] on span "Add Time Spots" at bounding box center [123, 177] width 31 height 4
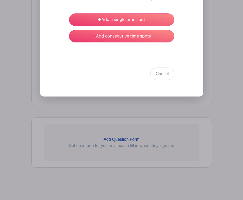
scroll to position [616, 0]
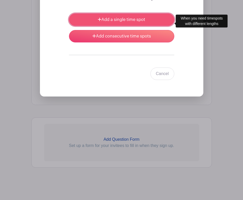
click at [108, 20] on link "Add a single time spot" at bounding box center [121, 19] width 105 height 12
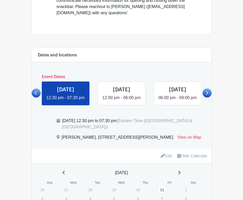
scroll to position [264, 0]
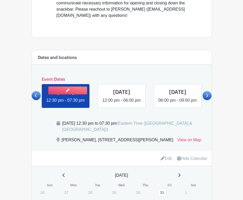
click at [66, 104] on link at bounding box center [66, 104] width 0 height 0
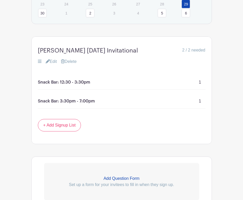
scroll to position [499, 0]
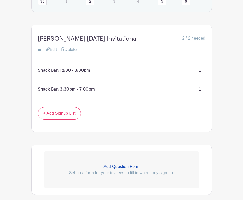
click at [70, 53] on link "Delete" at bounding box center [69, 50] width 16 height 6
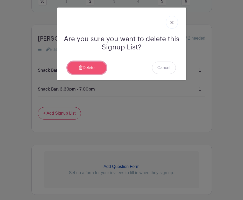
click at [91, 69] on link "Delete" at bounding box center [86, 68] width 39 height 12
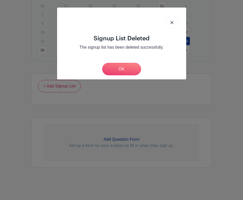
scroll to position [453, 0]
click at [131, 72] on link "OK" at bounding box center [121, 69] width 39 height 12
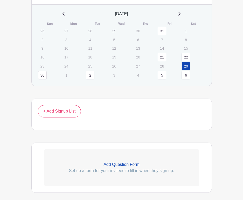
scroll to position [422, 0]
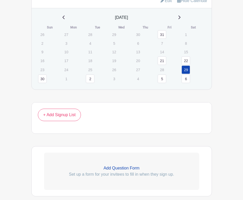
click at [185, 71] on link "29" at bounding box center [185, 70] width 9 height 9
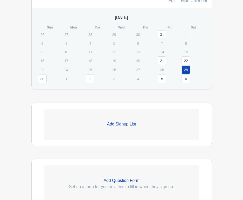
scroll to position [434, 0]
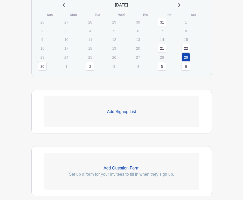
click at [115, 114] on p "Add Signup List" at bounding box center [121, 112] width 155 height 6
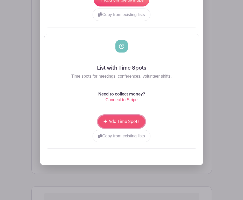
click at [121, 123] on span "Add Time Spots" at bounding box center [123, 122] width 31 height 4
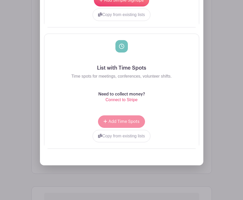
scroll to position [616, 0]
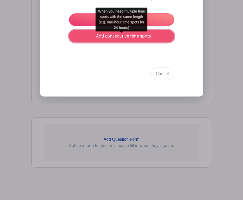
click at [146, 40] on link "Add consecutive time spots" at bounding box center [121, 36] width 105 height 12
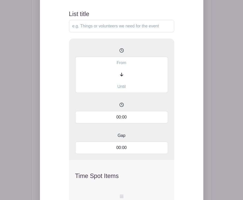
click at [114, 67] on input "text" at bounding box center [121, 63] width 93 height 12
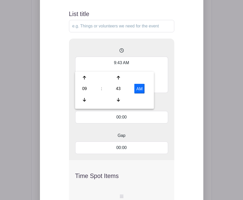
click at [106, 30] on input "List title" at bounding box center [121, 26] width 105 height 12
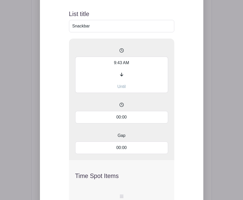
drag, startPoint x: 107, startPoint y: 31, endPoint x: 64, endPoint y: 22, distance: 44.4
click at [62, 25] on div "Add List with Time Spots List title Snackbar 9:43 AM 00:00 Gap 00:00 Time Spot …" at bounding box center [121, 155] width 130 height 332
click at [125, 66] on input "9:43 AM" at bounding box center [121, 63] width 93 height 12
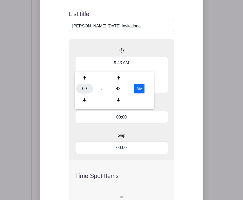
click at [85, 88] on div "09" at bounding box center [84, 89] width 17 height 10
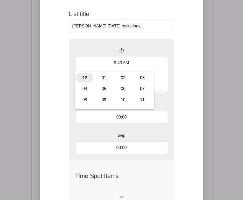
click at [85, 78] on div "12" at bounding box center [84, 78] width 17 height 10
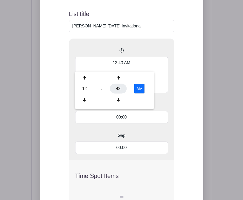
click at [119, 91] on div "43" at bounding box center [118, 89] width 17 height 10
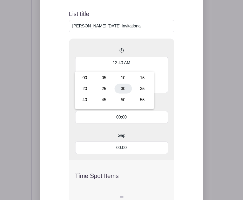
click at [121, 90] on div "30" at bounding box center [122, 89] width 17 height 10
click at [141, 89] on button "AM" at bounding box center [139, 89] width 10 height 10
click at [141, 69] on input "12:30 PM" at bounding box center [121, 63] width 93 height 12
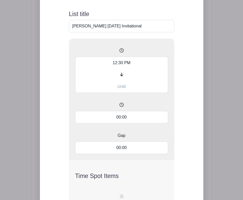
click at [121, 91] on input "text" at bounding box center [121, 87] width 93 height 12
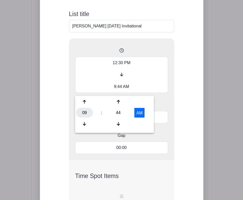
click at [82, 113] on div "09" at bounding box center [84, 113] width 17 height 10
click at [83, 111] on div "04" at bounding box center [84, 113] width 17 height 10
click at [139, 110] on button "AM" at bounding box center [139, 113] width 10 height 10
click at [122, 63] on input "12:30 PM" at bounding box center [121, 63] width 93 height 12
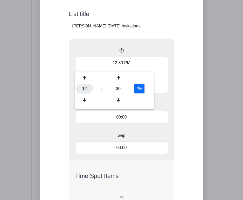
click at [87, 90] on div "12" at bounding box center [84, 89] width 17 height 10
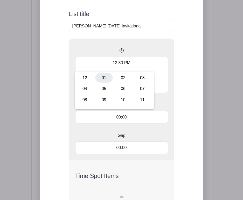
click at [100, 77] on div "01" at bounding box center [103, 78] width 17 height 10
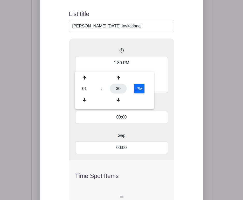
click at [118, 85] on div "30" at bounding box center [118, 89] width 17 height 10
click at [83, 77] on div "00" at bounding box center [84, 78] width 17 height 10
click at [148, 76] on div at bounding box center [139, 78] width 22 height 10
click at [158, 107] on span at bounding box center [121, 105] width 93 height 12
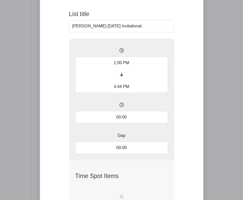
click at [114, 90] on input "4:44 PM" at bounding box center [121, 87] width 93 height 12
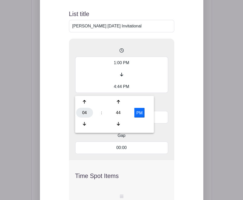
click at [82, 112] on div "04" at bounding box center [84, 113] width 17 height 10
click at [84, 113] on div "04" at bounding box center [84, 113] width 17 height 10
click at [120, 111] on div "44" at bounding box center [118, 113] width 17 height 10
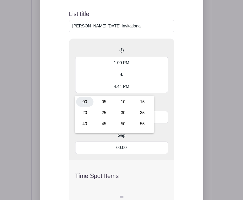
click at [81, 103] on div "00" at bounding box center [84, 102] width 17 height 10
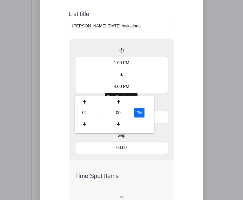
click at [158, 109] on span at bounding box center [121, 105] width 93 height 12
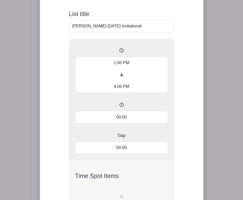
click at [127, 121] on input "00:00" at bounding box center [121, 117] width 93 height 12
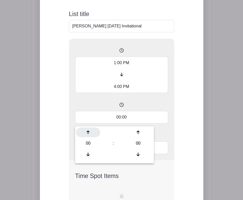
click at [86, 132] on div at bounding box center [88, 133] width 24 height 10
click at [70, 106] on div "1:00 PM 4:00 PM 03:00 Gap 00:00" at bounding box center [121, 100] width 105 height 122
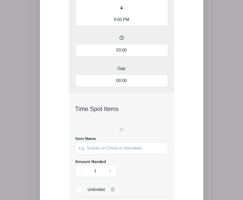
scroll to position [695, 0]
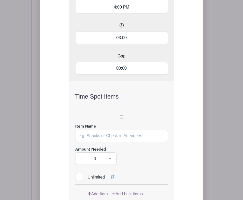
click at [103, 139] on input "Item Name" at bounding box center [121, 136] width 93 height 12
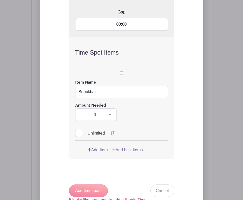
scroll to position [744, 0]
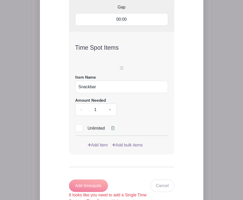
click at [138, 109] on div "Amount Needed - 1 +" at bounding box center [121, 106] width 93 height 19
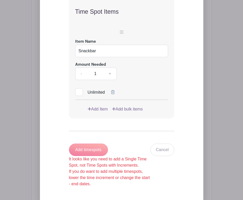
scroll to position [781, 0]
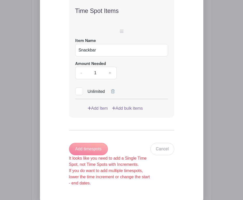
click at [92, 152] on div "Add timespots It looks like you need to add a Single Time Spot, not Time Spots …" at bounding box center [109, 165] width 81 height 44
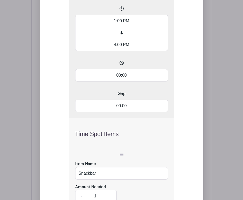
scroll to position [658, 0]
click at [129, 77] on input "03:00" at bounding box center [121, 75] width 93 height 12
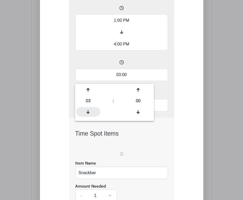
click at [86, 113] on div at bounding box center [88, 112] width 24 height 10
click at [87, 90] on icon at bounding box center [88, 90] width 3 height 4
click at [89, 119] on div "01 : 00 00 01 02 03 04 05 06 07 08 09 10 11 12 13 14 15 16 17 18 19 20 21 22 23…" at bounding box center [114, 102] width 79 height 37
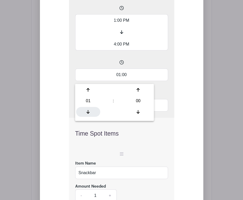
click at [89, 114] on icon at bounding box center [88, 112] width 3 height 4
click at [104, 63] on span at bounding box center [121, 63] width 93 height 12
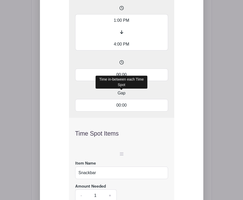
scroll to position [616, 0]
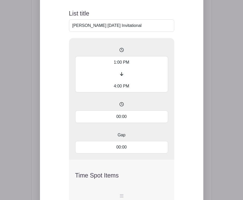
click at [124, 91] on input "4:00 PM" at bounding box center [121, 86] width 93 height 12
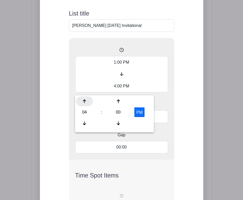
click at [84, 98] on div at bounding box center [84, 102] width 17 height 10
click at [179, 98] on div "Add List with Time Spots List title [PERSON_NAME] [DATE] Invitational 1:00 PM 7…" at bounding box center [121, 158] width 130 height 338
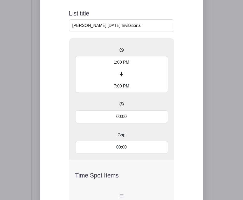
click at [112, 123] on input "00:00" at bounding box center [121, 117] width 93 height 12
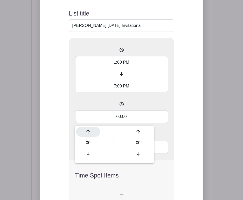
click at [88, 134] on div at bounding box center [88, 132] width 24 height 10
click at [70, 142] on div "1:00 PM 7:00 PM 03:00 Gap 00:00" at bounding box center [121, 99] width 105 height 122
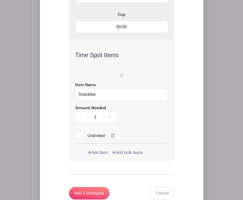
scroll to position [776, 0]
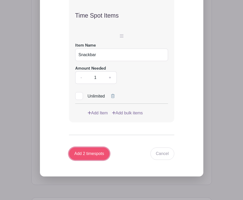
click at [79, 156] on input "Add 2 timespots" at bounding box center [89, 154] width 41 height 12
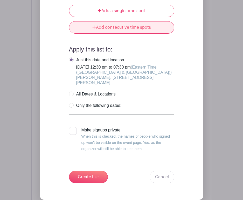
scroll to position [1124, 0]
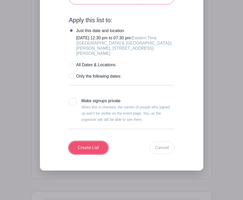
click at [79, 150] on input "Create List" at bounding box center [88, 148] width 39 height 12
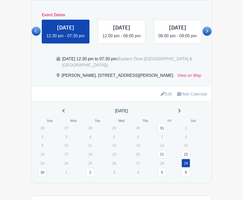
scroll to position [322, 0]
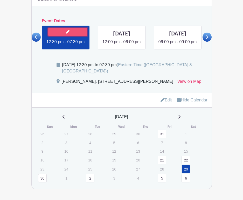
click at [79, 28] on link at bounding box center [67, 32] width 39 height 8
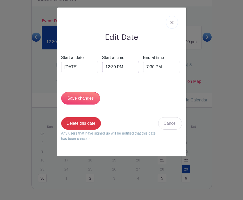
click at [107, 67] on input "12:30 PM" at bounding box center [120, 67] width 37 height 12
click at [113, 89] on div "12" at bounding box center [111, 90] width 17 height 10
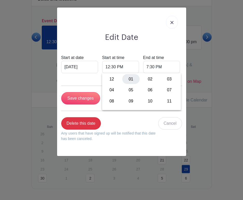
click at [130, 80] on div "01" at bounding box center [130, 79] width 17 height 10
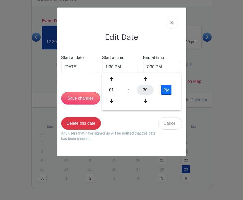
click at [145, 90] on div "30" at bounding box center [145, 90] width 17 height 10
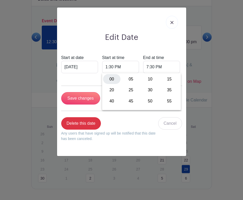
click at [113, 78] on div "00" at bounding box center [111, 79] width 17 height 10
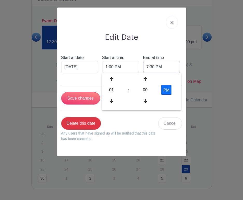
click at [148, 65] on input "7:30 PM" at bounding box center [161, 67] width 37 height 12
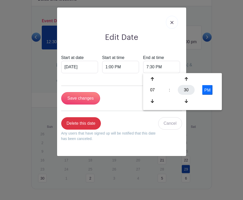
click at [184, 90] on div "30" at bounding box center [186, 90] width 17 height 10
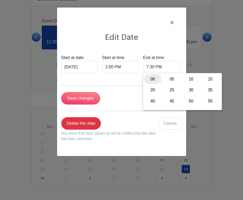
click at [152, 79] on div "00" at bounding box center [152, 79] width 17 height 10
click at [111, 81] on form "Start at date [DATE] Start at time 1:00 PM End at time 7:00 PM Save changes Del…" at bounding box center [121, 100] width 121 height 91
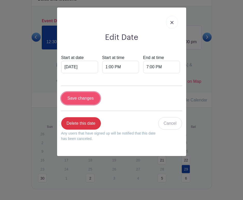
click at [88, 98] on input "Save changes" at bounding box center [80, 98] width 39 height 12
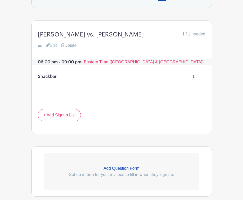
scroll to position [442, 0]
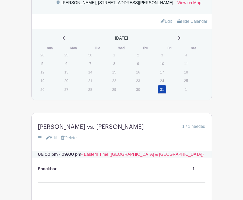
click at [180, 40] on icon at bounding box center [179, 38] width 2 height 4
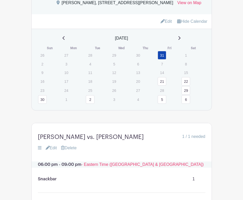
click at [160, 86] on link "21" at bounding box center [161, 81] width 9 height 9
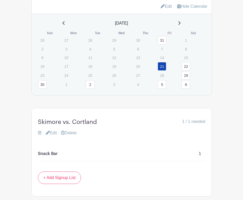
scroll to position [451, 0]
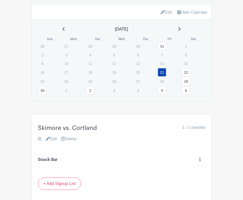
click at [185, 76] on link "22" at bounding box center [185, 72] width 9 height 9
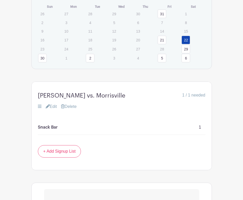
scroll to position [472, 0]
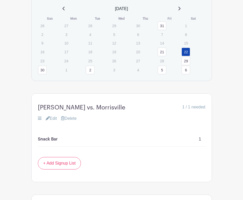
click at [186, 65] on link "29" at bounding box center [185, 61] width 9 height 9
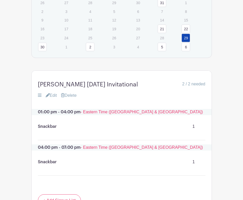
scroll to position [493, 0]
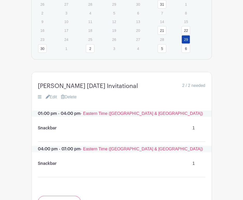
click at [42, 53] on link "30" at bounding box center [42, 48] width 9 height 9
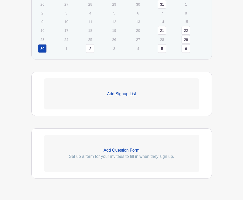
click at [100, 97] on p "Add Signup List" at bounding box center [121, 94] width 155 height 6
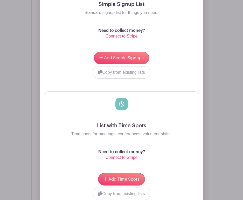
scroll to position [669, 0]
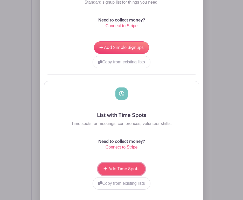
click at [111, 175] on button "Add Time Spots" at bounding box center [121, 169] width 47 height 12
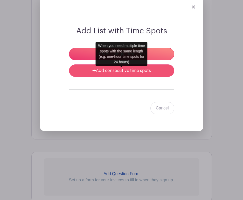
scroll to position [575, 0]
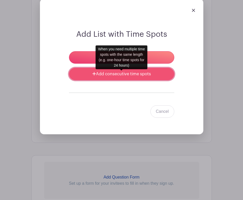
click at [89, 73] on link "Add consecutive time spots" at bounding box center [121, 74] width 105 height 12
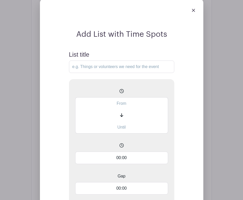
click at [102, 69] on input "List title" at bounding box center [121, 67] width 105 height 12
click at [105, 107] on input "text" at bounding box center [121, 103] width 93 height 12
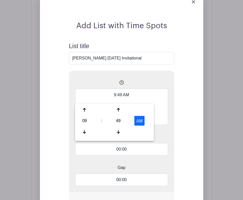
scroll to position [583, 0]
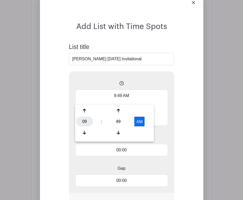
click at [86, 120] on div "09" at bounding box center [84, 122] width 17 height 10
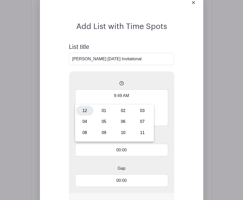
click at [82, 112] on div "12" at bounding box center [84, 111] width 17 height 10
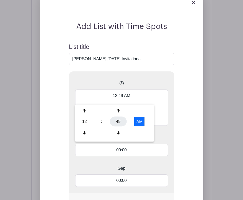
click at [122, 122] on div "49" at bounding box center [118, 122] width 17 height 10
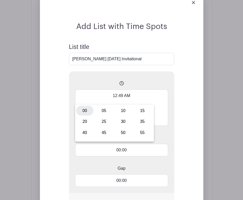
click at [88, 110] on div "00" at bounding box center [84, 111] width 17 height 10
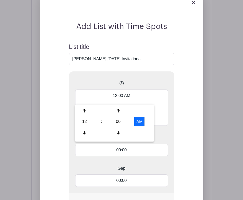
click at [143, 122] on button "AM" at bounding box center [139, 122] width 10 height 10
click at [147, 87] on span at bounding box center [121, 84] width 93 height 12
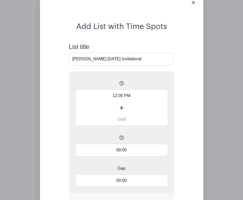
click at [120, 121] on input "text" at bounding box center [121, 120] width 93 height 12
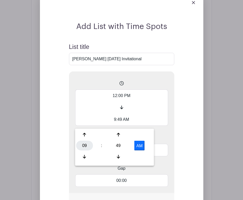
click at [85, 143] on div "09" at bounding box center [84, 146] width 17 height 10
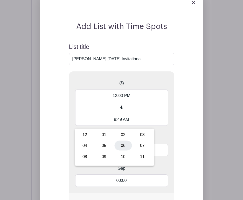
click at [125, 145] on div "06" at bounding box center [122, 146] width 17 height 10
click at [119, 144] on div "49" at bounding box center [118, 146] width 17 height 10
click at [88, 136] on div "00" at bounding box center [84, 135] width 17 height 10
click at [142, 147] on button "AM" at bounding box center [139, 146] width 10 height 10
click at [174, 91] on div "Add List with Time Spots List title [PERSON_NAME] [DATE] Invitational 12:00 PM …" at bounding box center [121, 191] width 130 height 338
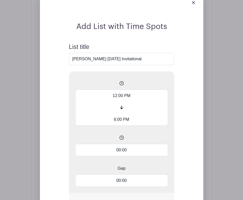
click at [134, 154] on input "00:00" at bounding box center [121, 150] width 93 height 12
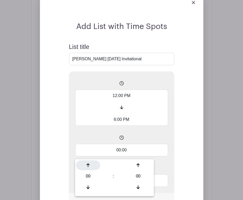
click at [88, 164] on icon at bounding box center [88, 165] width 3 height 4
click at [75, 139] on div "12:00 PM 6:00 PM 03:00 Gap 00:00" at bounding box center [121, 132] width 105 height 122
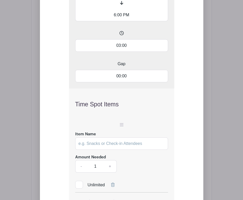
scroll to position [690, 0]
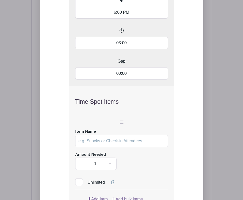
click at [79, 142] on input "Item Name" at bounding box center [121, 141] width 93 height 12
click at [86, 115] on div at bounding box center [121, 117] width 93 height 15
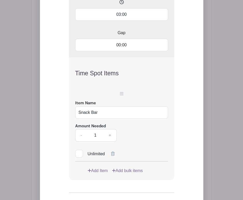
scroll to position [761, 0]
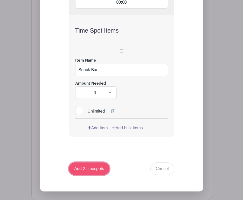
click at [91, 171] on input "Add 2 timespots" at bounding box center [89, 169] width 41 height 12
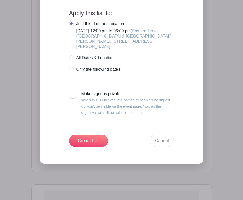
scroll to position [1168, 0]
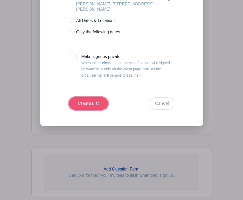
click at [97, 108] on input "Create List" at bounding box center [88, 103] width 39 height 12
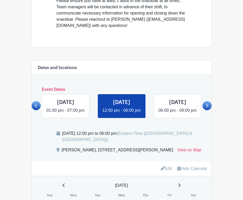
scroll to position [304, 0]
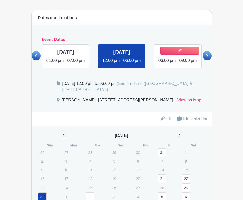
click at [177, 64] on link at bounding box center [177, 64] width 0 height 0
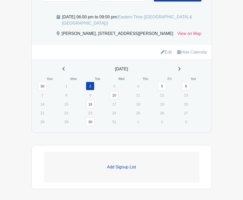
scroll to position [457, 0]
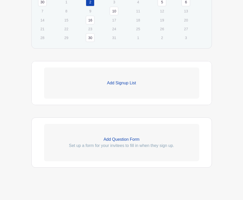
click at [99, 86] on link "Add Signup List" at bounding box center [121, 83] width 155 height 31
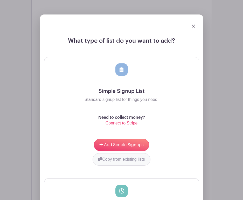
scroll to position [533, 0]
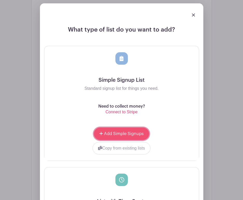
click at [116, 139] on button "Add Simple Signups" at bounding box center [121, 134] width 55 height 12
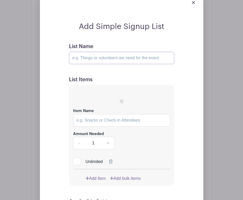
click at [109, 58] on input "List Name" at bounding box center [121, 58] width 105 height 12
click at [116, 73] on form "List Name [PERSON_NAME] vs. [GEOGRAPHIC_DATA] List Items Item Name Amount Neede…" at bounding box center [121, 190] width 105 height 292
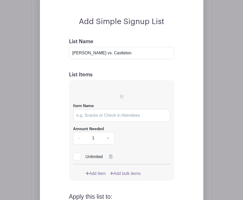
scroll to position [598, 0]
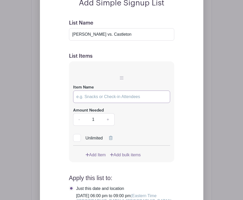
click at [107, 102] on input "Item Name" at bounding box center [121, 97] width 97 height 12
click at [142, 115] on div "Amount Needed - 1 +" at bounding box center [121, 116] width 97 height 19
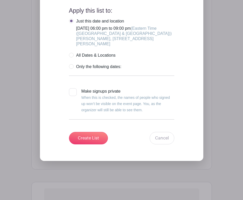
scroll to position [774, 0]
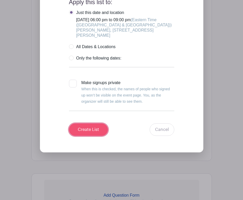
click at [92, 131] on input "Create List" at bounding box center [88, 130] width 39 height 12
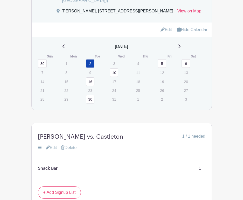
scroll to position [392, 0]
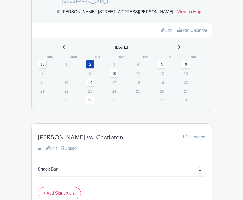
click at [162, 66] on link "5" at bounding box center [161, 64] width 9 height 9
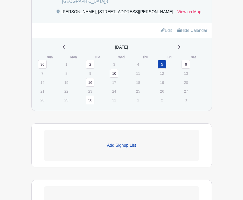
click at [117, 144] on link "Add Signup List" at bounding box center [121, 145] width 155 height 31
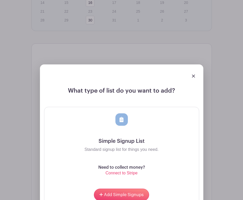
scroll to position [469, 0]
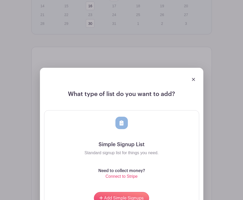
click at [192, 81] on img at bounding box center [193, 79] width 3 height 3
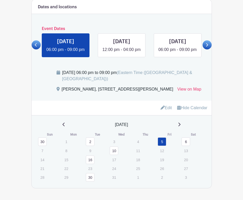
scroll to position [315, 0]
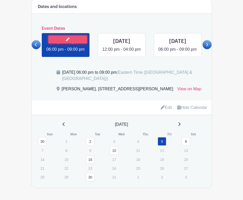
click at [74, 35] on link at bounding box center [67, 39] width 39 height 8
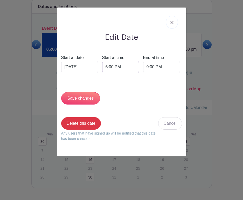
drag, startPoint x: 123, startPoint y: 65, endPoint x: 92, endPoint y: 64, distance: 30.6
click at [92, 64] on div "Start at date [DATE] Start at time 6:00 PM End at time 9:00 PM" at bounding box center [121, 64] width 121 height 19
click at [108, 67] on input "5pm" at bounding box center [120, 67] width 37 height 12
click at [102, 24] on div at bounding box center [121, 22] width 121 height 21
click at [85, 99] on input "Save changes" at bounding box center [80, 98] width 39 height 12
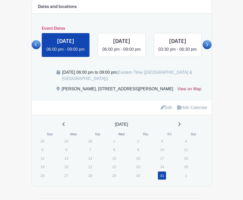
scroll to position [366, 0]
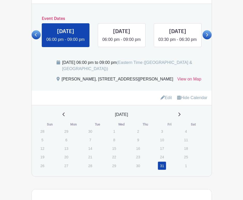
click at [184, 117] on div "[DATE]" at bounding box center [121, 115] width 167 height 6
click at [180, 117] on icon at bounding box center [179, 114] width 3 height 4
click at [179, 117] on div "[DATE]" at bounding box center [121, 115] width 167 height 6
click at [160, 178] on link "5" at bounding box center [161, 176] width 9 height 9
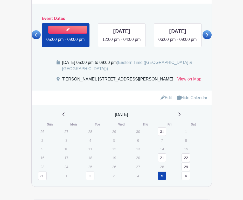
click at [66, 43] on link at bounding box center [66, 43] width 0 height 0
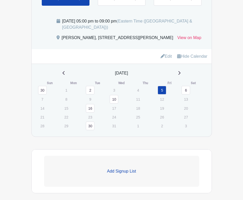
scroll to position [457, 0]
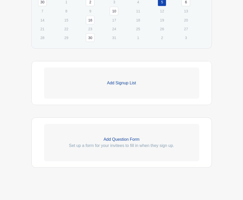
click at [118, 80] on link "Add Signup List" at bounding box center [121, 83] width 155 height 31
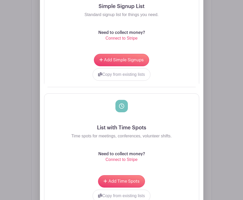
scroll to position [612, 0]
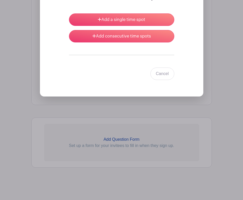
scroll to position [607, 0]
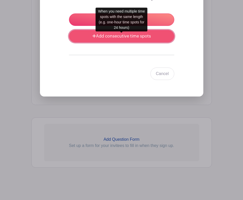
click at [138, 39] on link "Add consecutive time spots" at bounding box center [121, 36] width 105 height 12
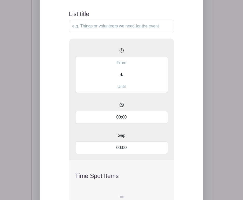
scroll to position [601, 0]
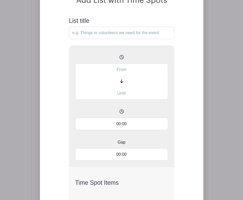
click at [127, 75] on input "text" at bounding box center [121, 69] width 93 height 12
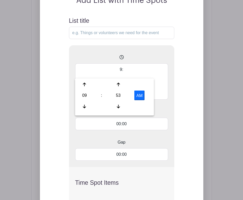
type input "9"
type input "5:00 pm"
click at [155, 66] on input "5:00 pm" at bounding box center [121, 69] width 93 height 12
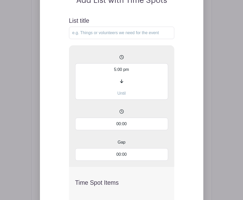
click at [124, 95] on input "text" at bounding box center [121, 94] width 93 height 12
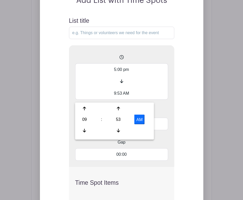
drag, startPoint x: 128, startPoint y: 98, endPoint x: 78, endPoint y: 94, distance: 49.3
click at [78, 95] on input "9:53 AM" at bounding box center [121, 94] width 93 height 12
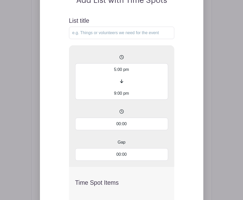
type input "9:00 pm"
click at [126, 130] on input "00:00" at bounding box center [121, 124] width 93 height 12
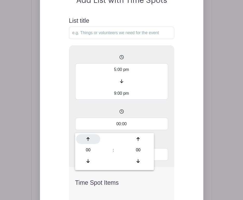
click at [87, 138] on icon at bounding box center [88, 140] width 3 height 4
type input "01:00"
type input "Add 4 timespots"
click at [87, 138] on icon at bounding box center [88, 140] width 3 height 4
type input "02:00"
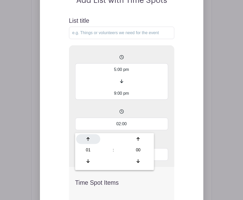
type input "Add 2 timespots"
click at [95, 118] on span at bounding box center [121, 112] width 93 height 12
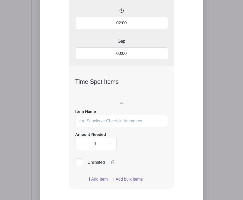
scroll to position [734, 0]
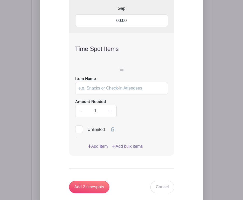
click at [105, 83] on div "Item Name" at bounding box center [121, 85] width 93 height 19
click at [105, 90] on input "Item Name" at bounding box center [121, 88] width 93 height 12
type input "N"
click at [89, 89] on input "Snackbar" at bounding box center [121, 88] width 93 height 12
type input "Snack Bar"
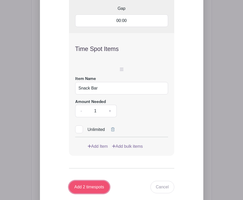
click at [95, 190] on input "Add 2 timespots" at bounding box center [89, 187] width 41 height 12
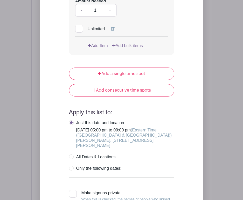
scroll to position [1023, 0]
